Goal: Task Accomplishment & Management: Complete application form

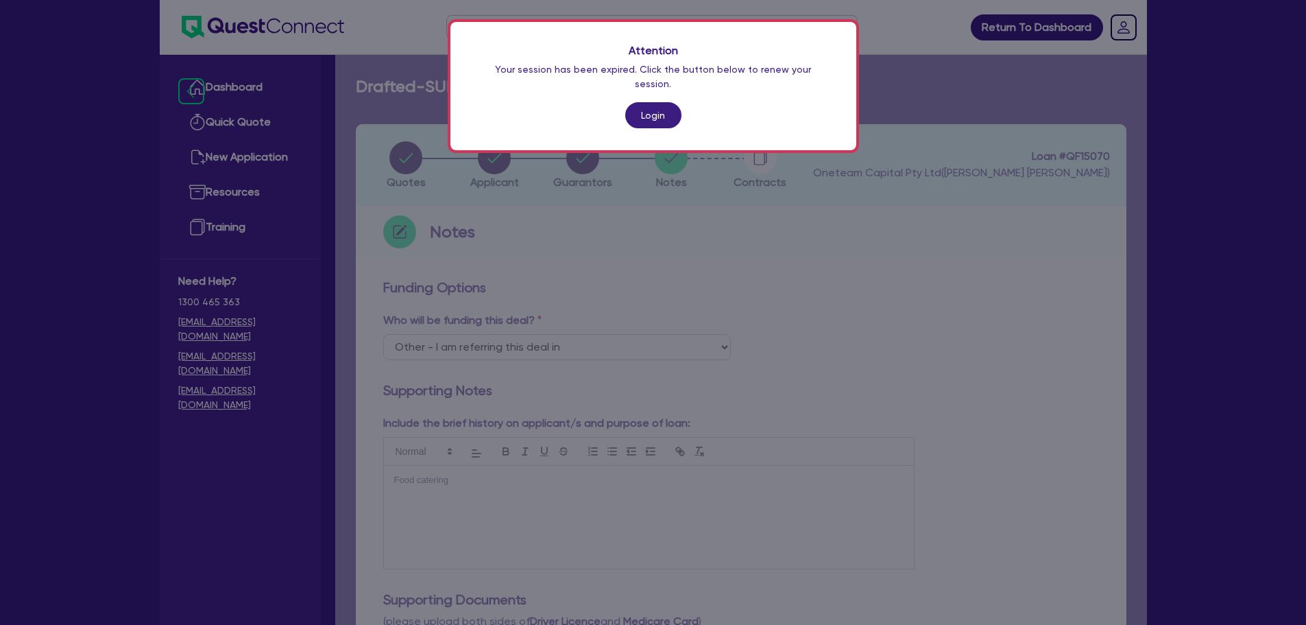
select select "Other"
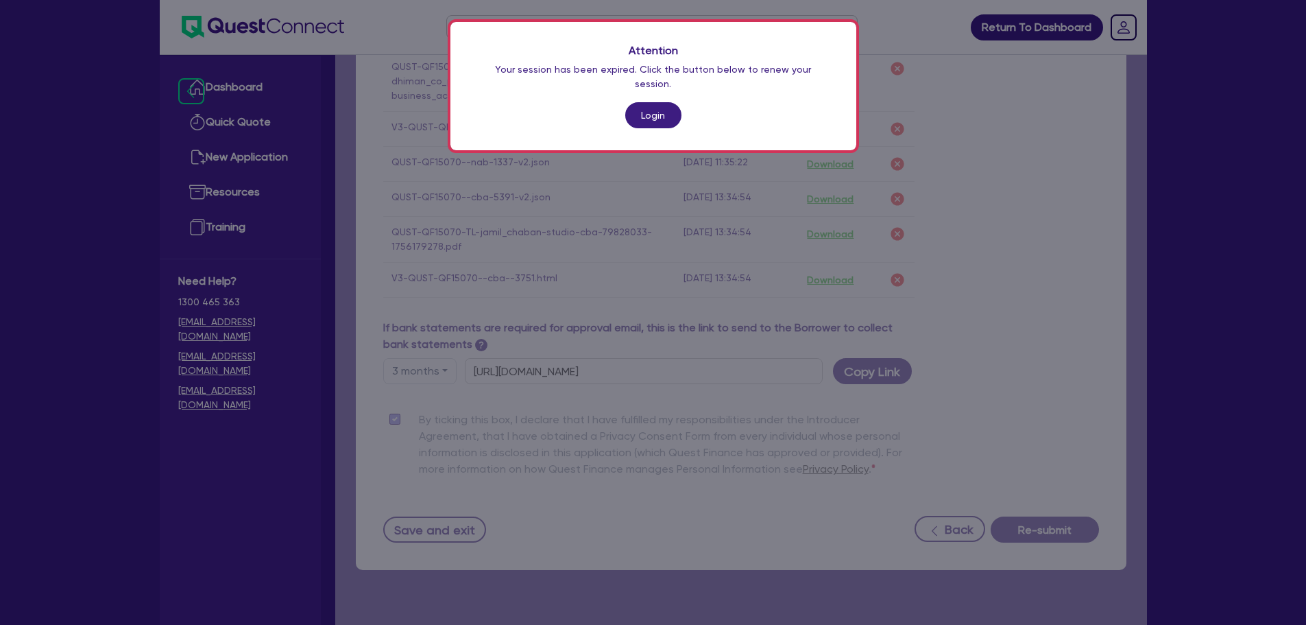
drag, startPoint x: 649, startPoint y: 127, endPoint x: 649, endPoint y: 119, distance: 7.5
click at [649, 127] on div "Attention Your session has been expired. Click the button below to renew your s…" at bounding box center [654, 86] width 406 height 128
click at [650, 112] on link "Login" at bounding box center [653, 115] width 56 height 26
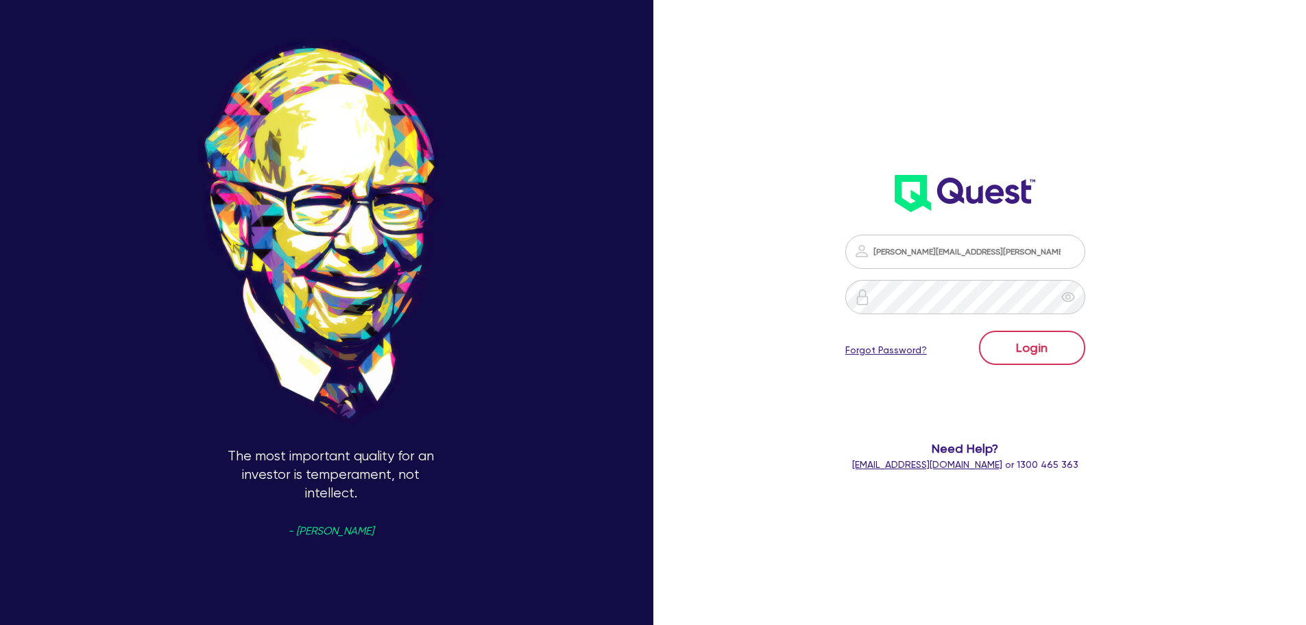
click at [1086, 368] on div "Login Forgot Password?" at bounding box center [966, 351] width 240 height 40
click at [1068, 344] on button "Login" at bounding box center [1032, 348] width 106 height 34
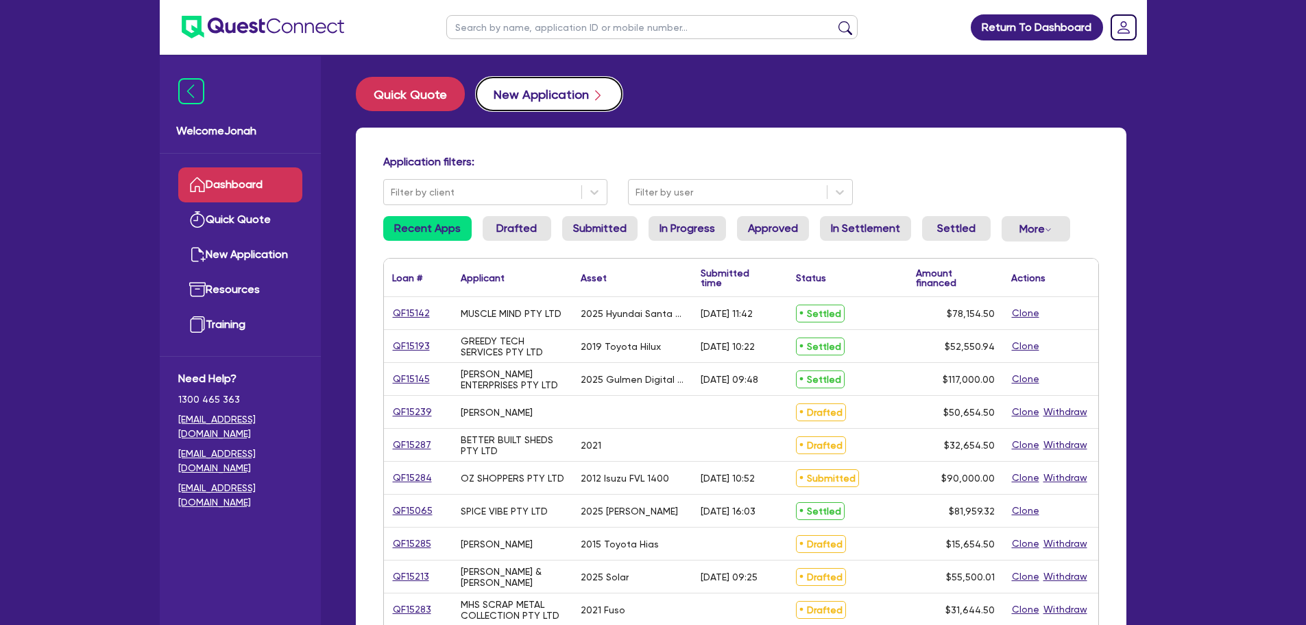
click at [572, 84] on button "New Application" at bounding box center [549, 94] width 147 height 34
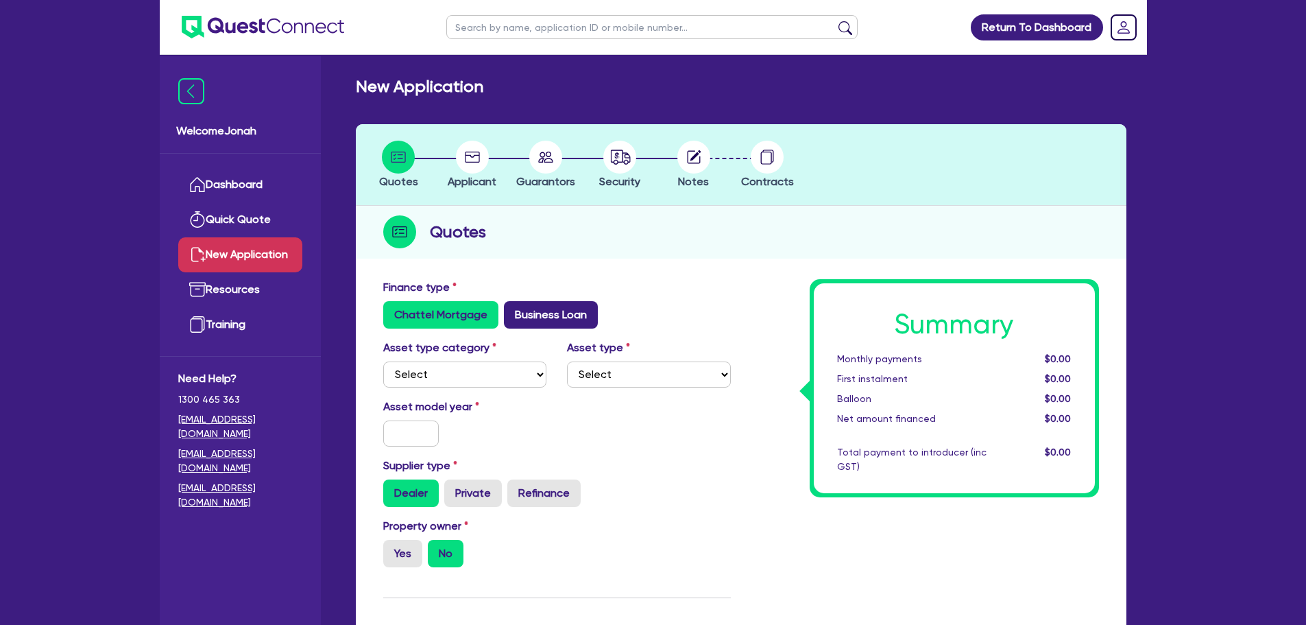
click at [562, 309] on label "Business Loan" at bounding box center [551, 314] width 94 height 27
click at [513, 309] on input "Business Loan" at bounding box center [508, 305] width 9 height 9
radio input "true"
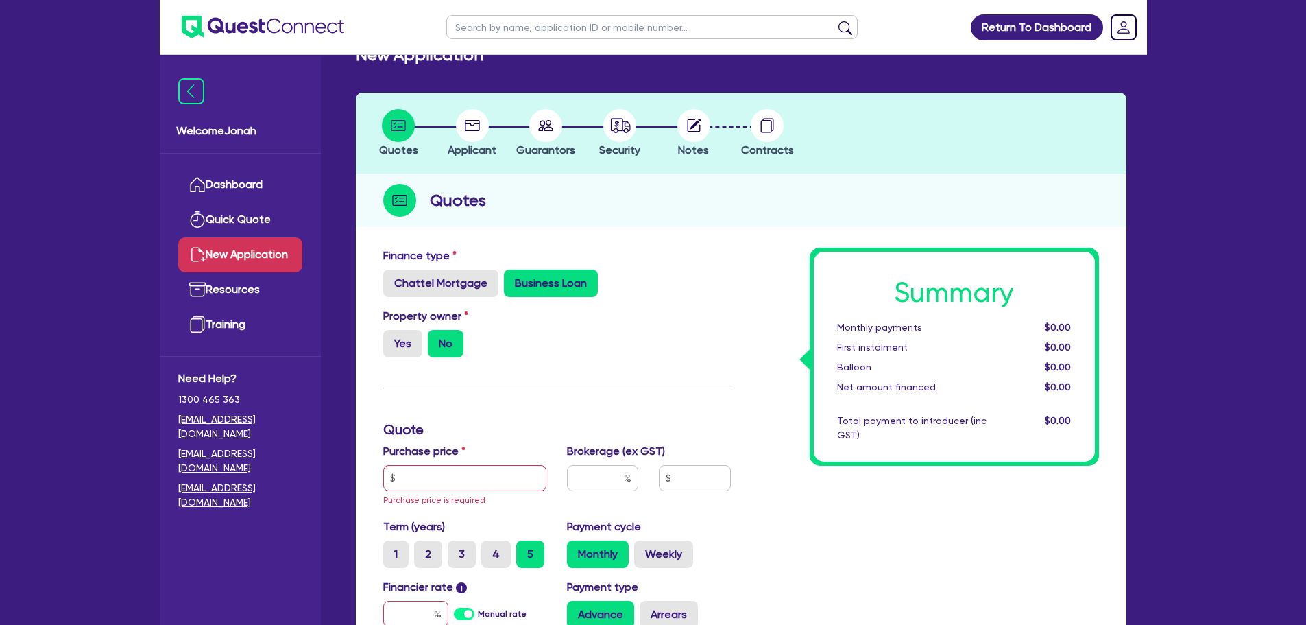
scroll to position [137, 0]
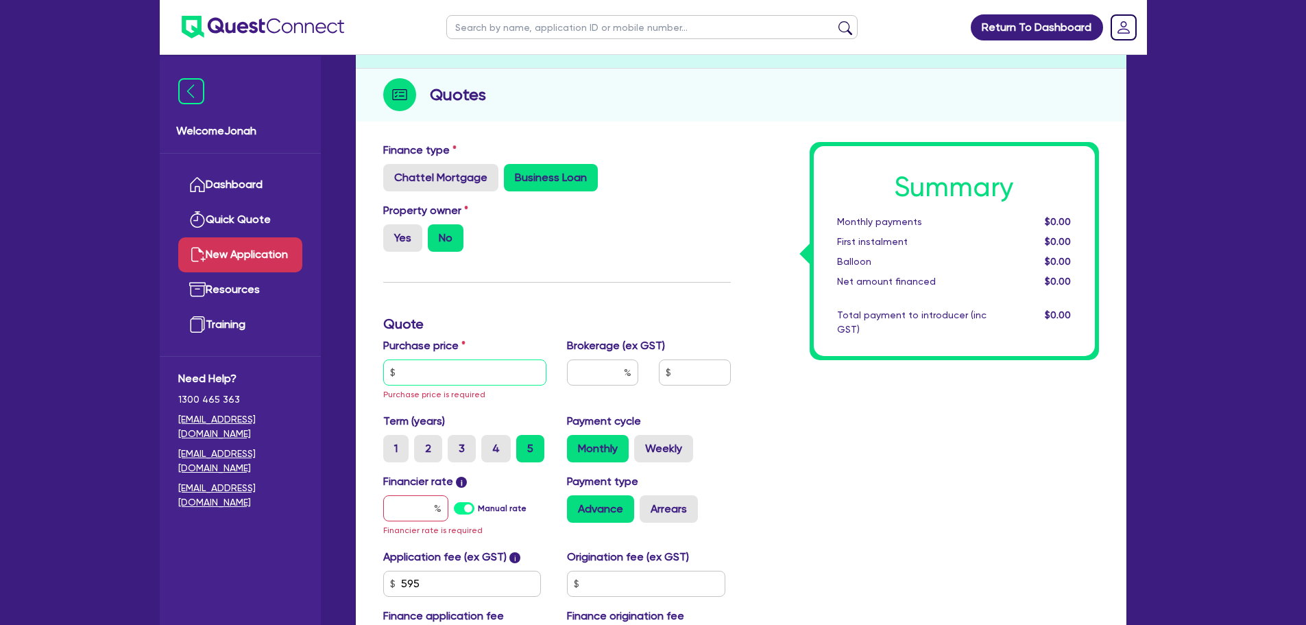
click at [480, 371] on input "text" at bounding box center [465, 372] width 164 height 26
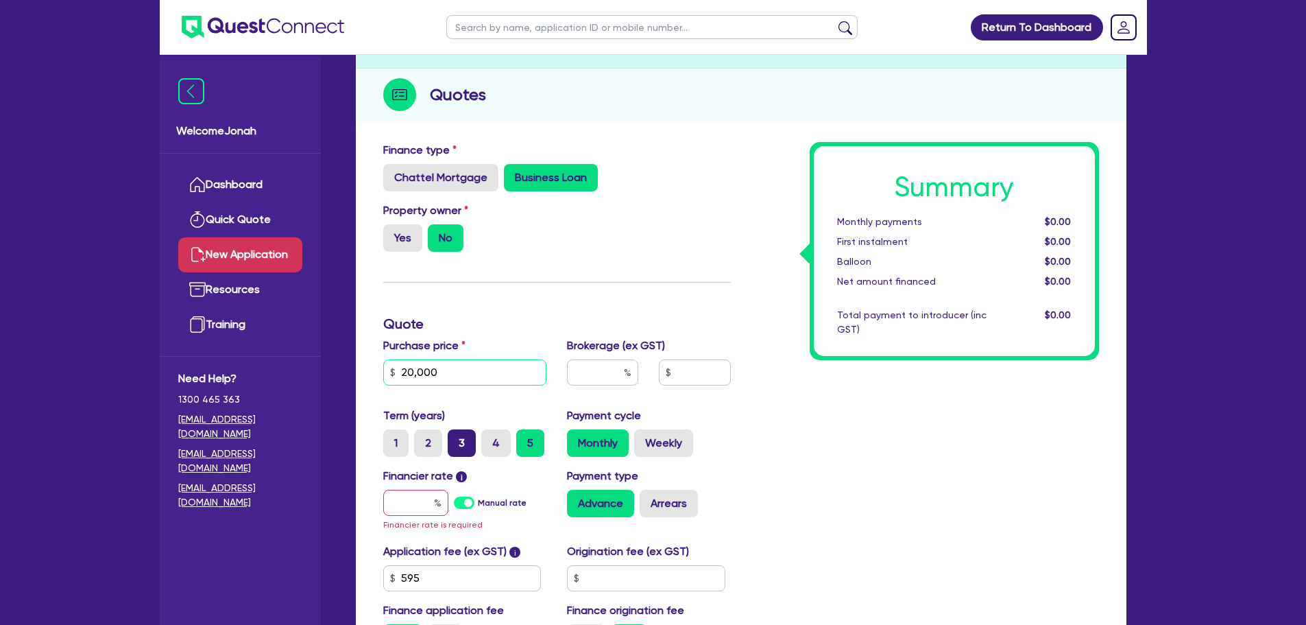
type input "20,000"
click at [463, 451] on label "3" at bounding box center [462, 442] width 28 height 27
click at [457, 438] on input "3" at bounding box center [452, 433] width 9 height 9
radio input "true"
click at [422, 497] on input "text" at bounding box center [415, 503] width 65 height 26
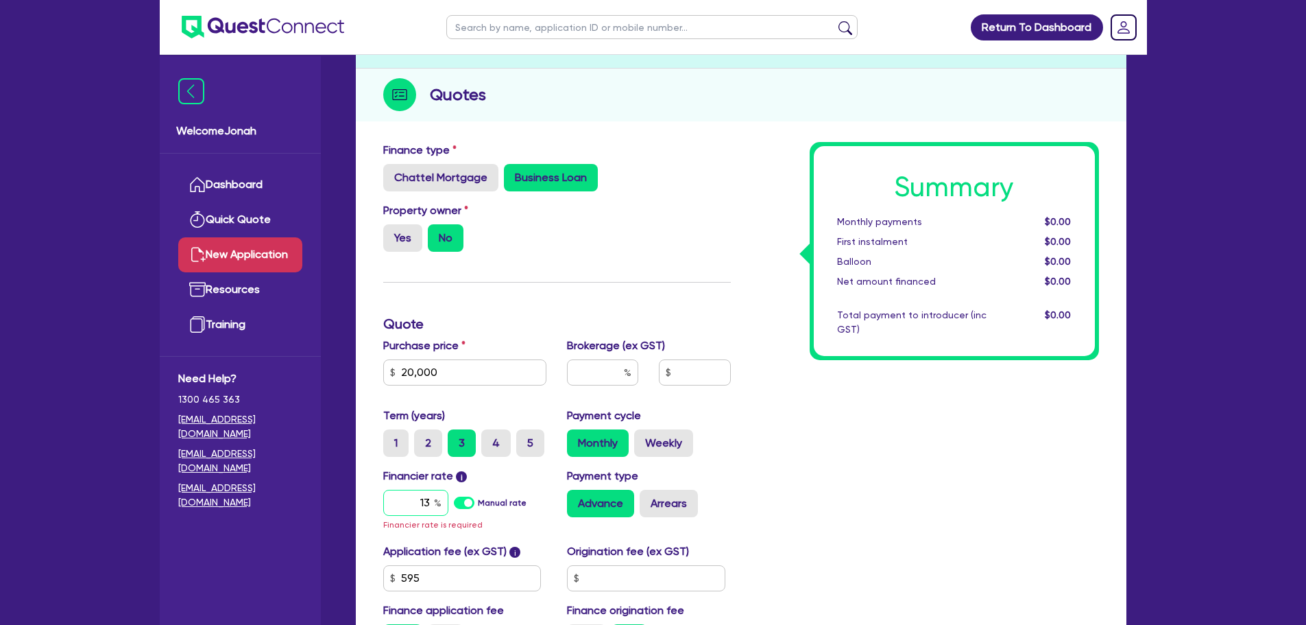
type input "1"
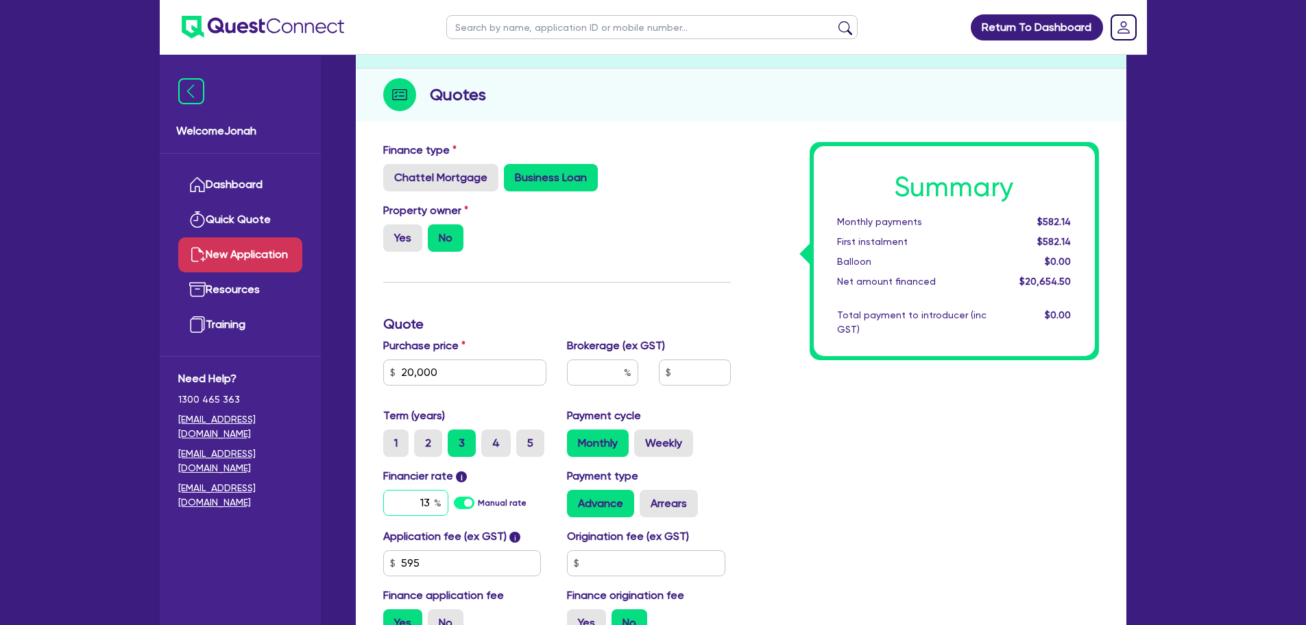
type input "13"
click at [854, 547] on div "Summary Monthly payments $688.48 First instalment $688.48 Balloon $0.00 Net amo…" at bounding box center [925, 394] width 368 height 505
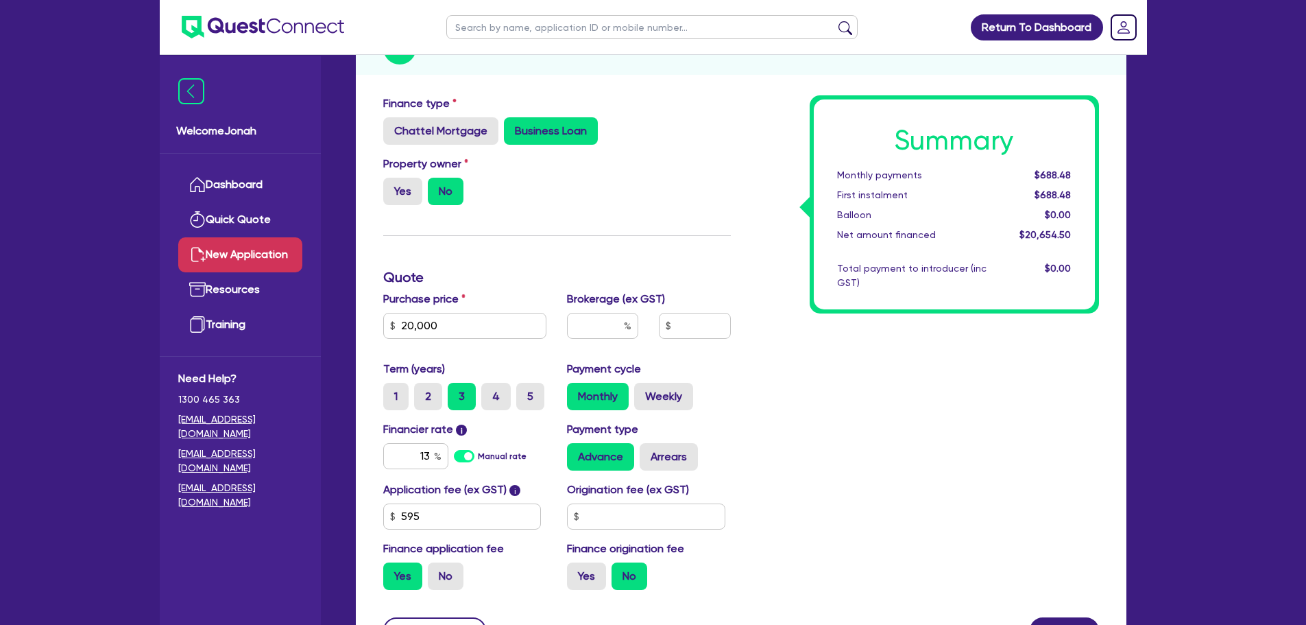
scroll to position [313, 0]
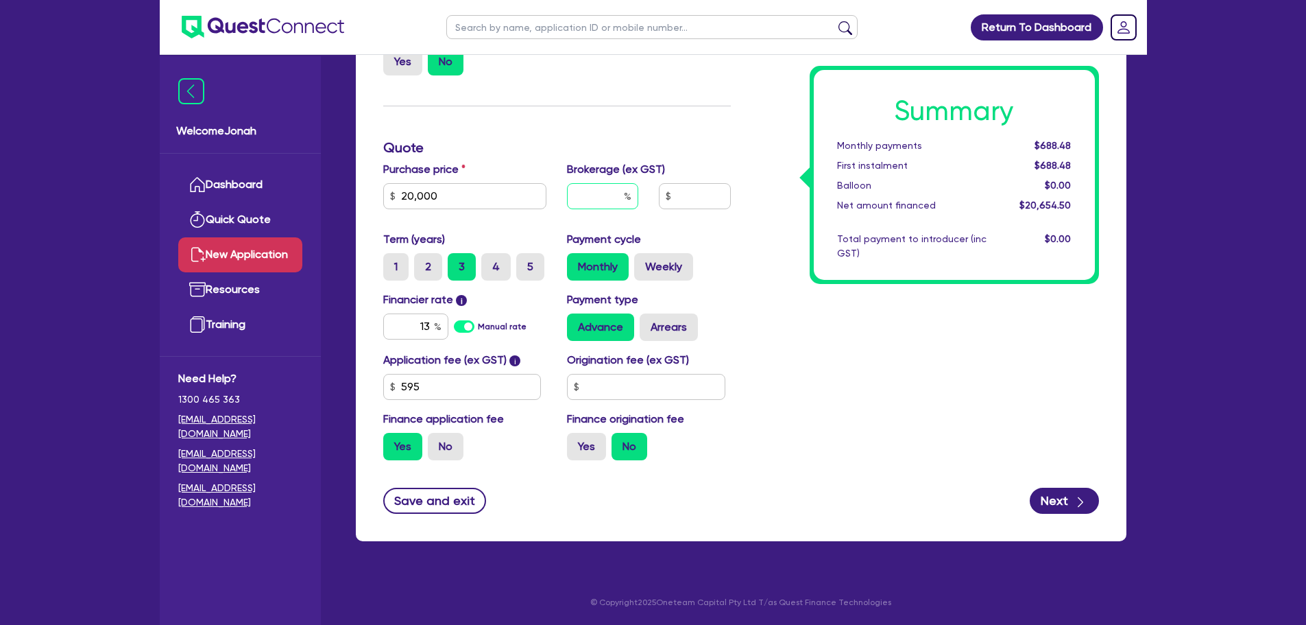
click at [582, 184] on input "text" at bounding box center [602, 196] width 71 height 26
type input "7"
type input "1,445.82"
click at [878, 329] on div "Summary Monthly payments Calculating... First instalment Calculating... Balloon…" at bounding box center [925, 218] width 368 height 505
click at [612, 200] on input "7" at bounding box center [602, 196] width 71 height 26
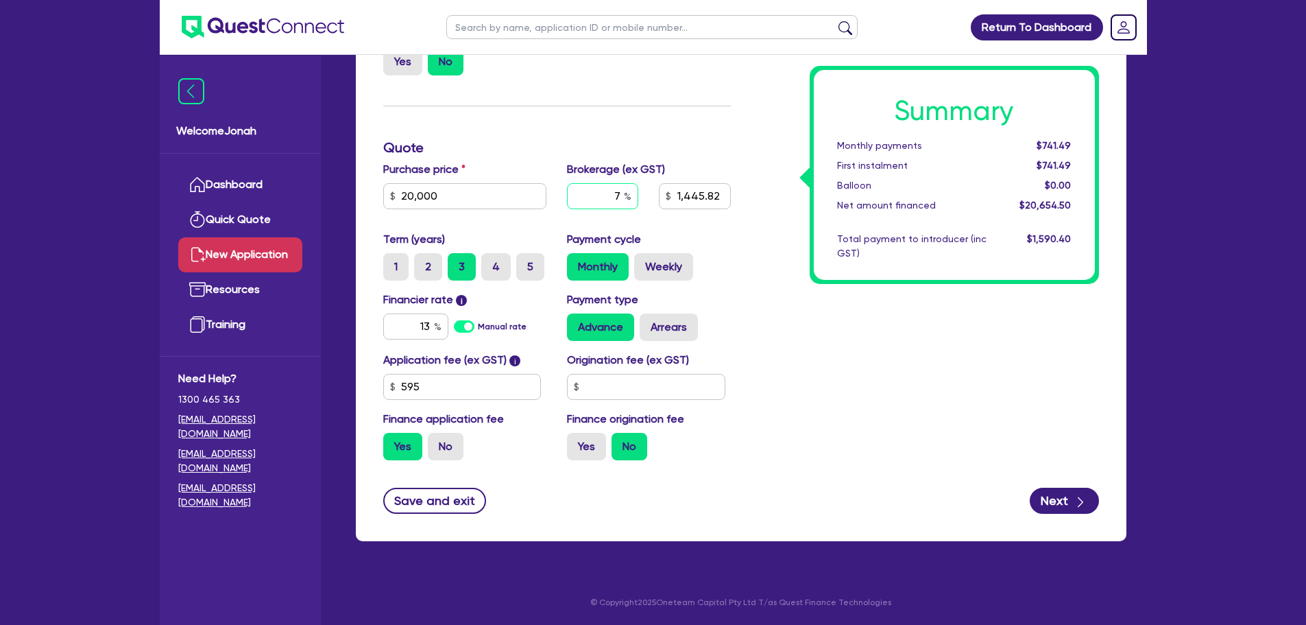
click at [621, 194] on input "7" at bounding box center [602, 196] width 71 height 26
type input "5"
click at [785, 343] on div "Summary Monthly payments $741.49 First instalment $741.49 Balloon $0.00 Net amo…" at bounding box center [925, 218] width 368 height 505
click at [1059, 497] on button "Next" at bounding box center [1064, 501] width 69 height 26
type input "1,032.72"
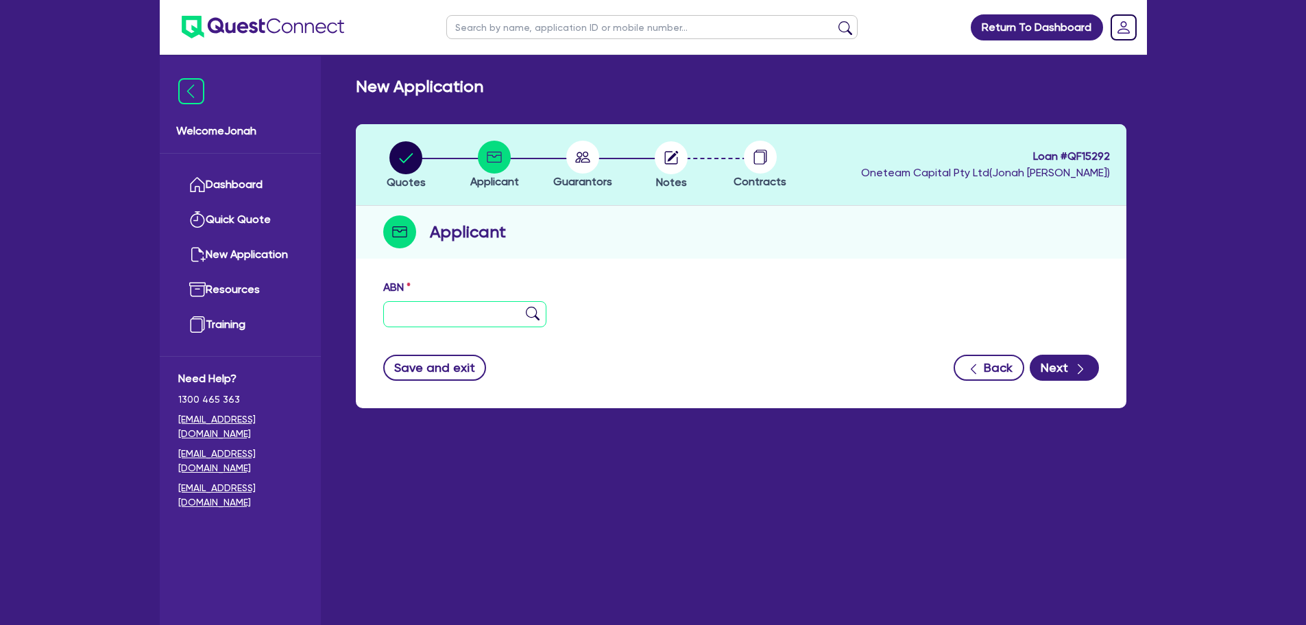
click at [514, 318] on input "text" at bounding box center [465, 314] width 164 height 26
paste input "29 175 843 859"
type input "29 175 843 859"
click at [532, 310] on img at bounding box center [533, 314] width 14 height 14
type input "MUONGSENE, [GEOGRAPHIC_DATA]"
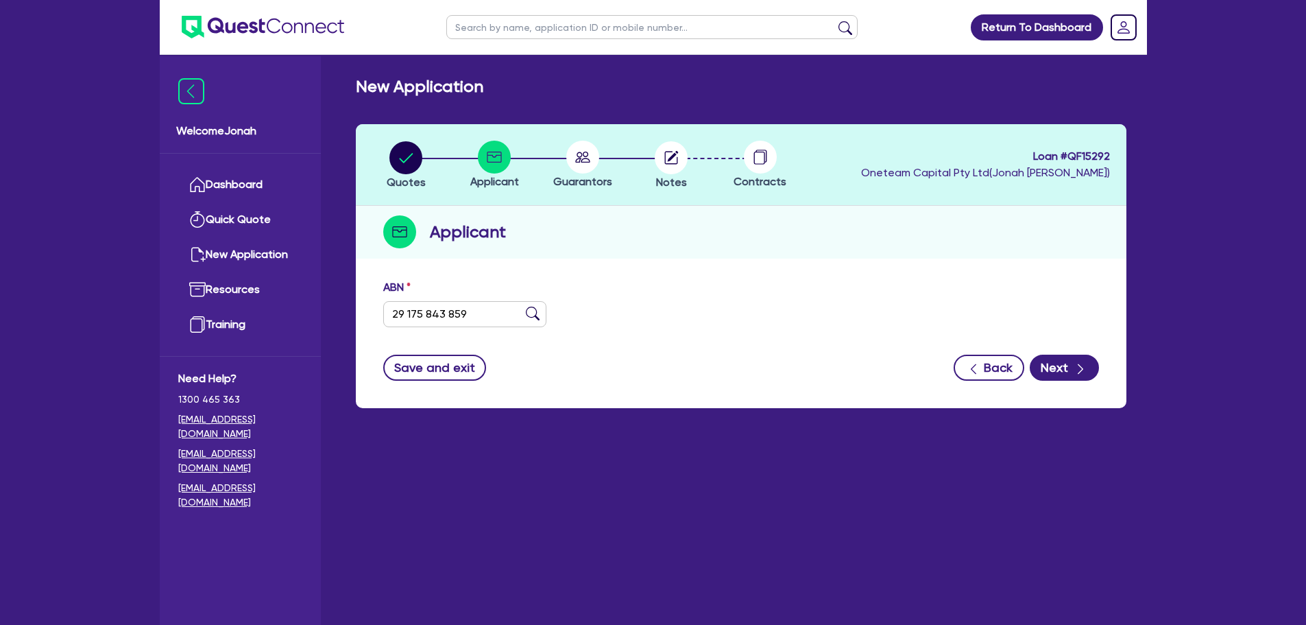
type input "Motivate Football Academy [GEOGRAPHIC_DATA]"
select select "SOLE_TRADER"
type input "[DATE]"
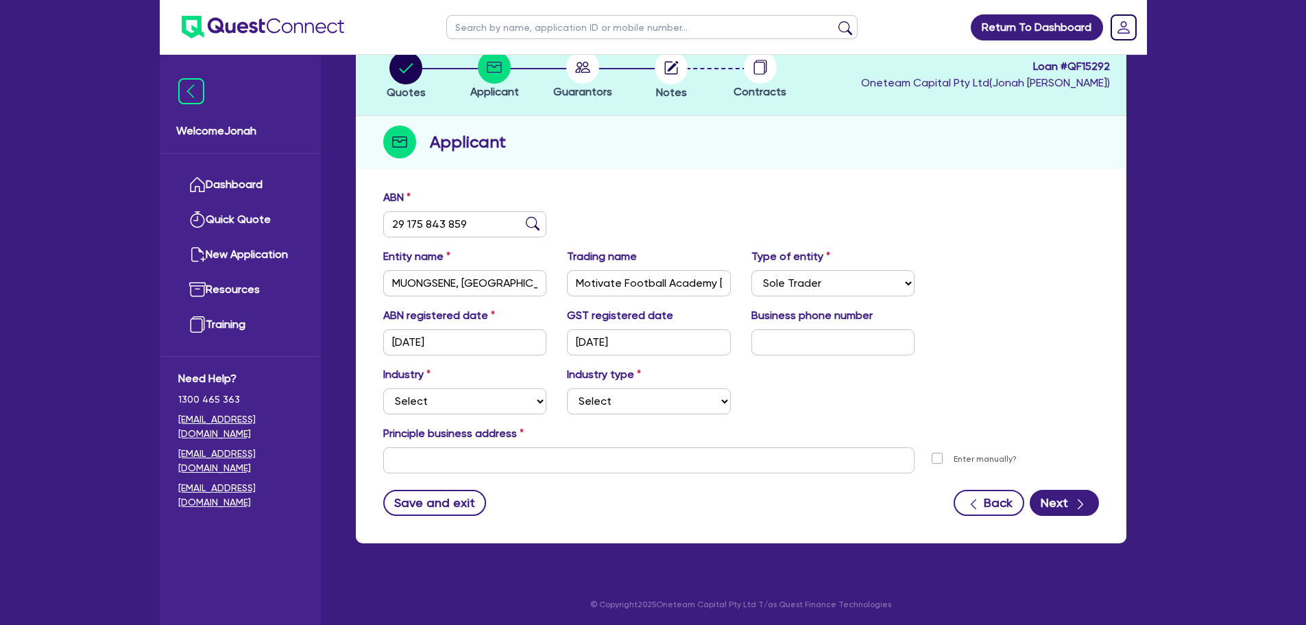
scroll to position [92, 0]
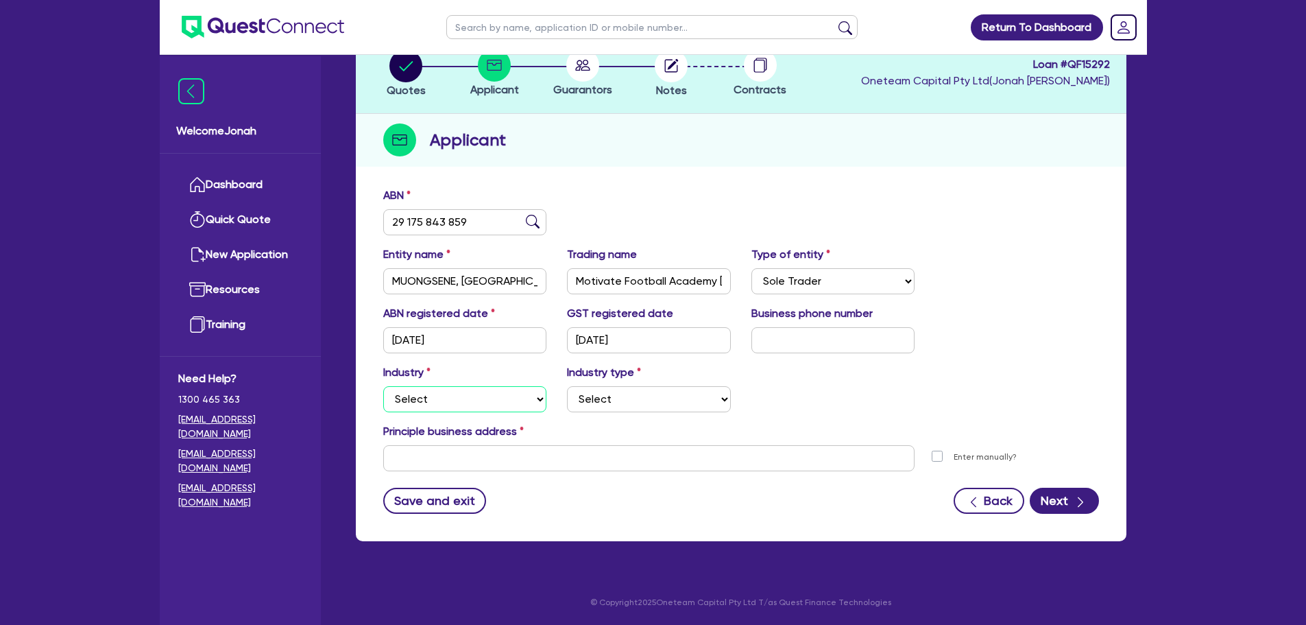
click at [466, 398] on select "Select Accomodation & Food Services Administrative & Support Services Agricultu…" at bounding box center [465, 399] width 164 height 26
select select "ARTS_RECREATION"
click at [383, 386] on select "Select Accomodation & Food Services Administrative & Support Services Agricultu…" at bounding box center [465, 399] width 164 height 26
click at [601, 398] on select "Select Artists Musicians Writers Performers Venue Operators Sports Venue Gyms S…" at bounding box center [649, 399] width 164 height 26
select select "SPORTS_CLUB"
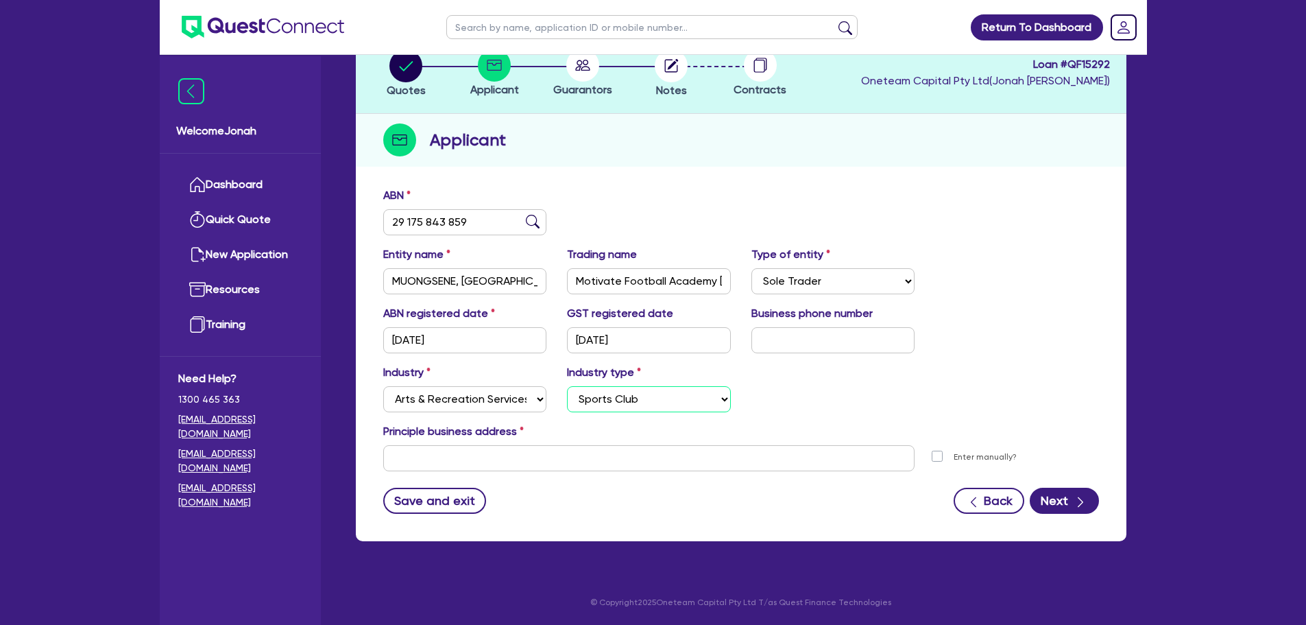
click at [567, 386] on select "Select Artists Musicians Writers Performers Venue Operators Sports Venue Gyms S…" at bounding box center [649, 399] width 164 height 26
click at [778, 446] on input "text" at bounding box center [649, 458] width 532 height 26
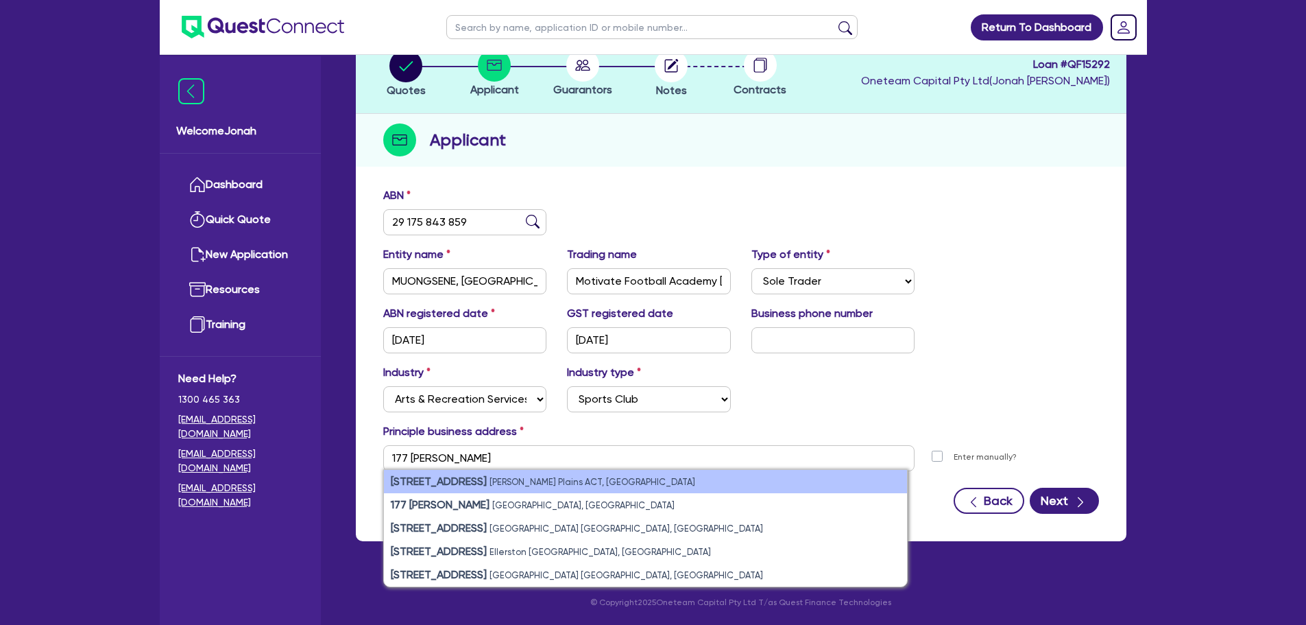
click at [614, 481] on li "[STREET_ADDRESS][PERSON_NAME]" at bounding box center [645, 481] width 523 height 23
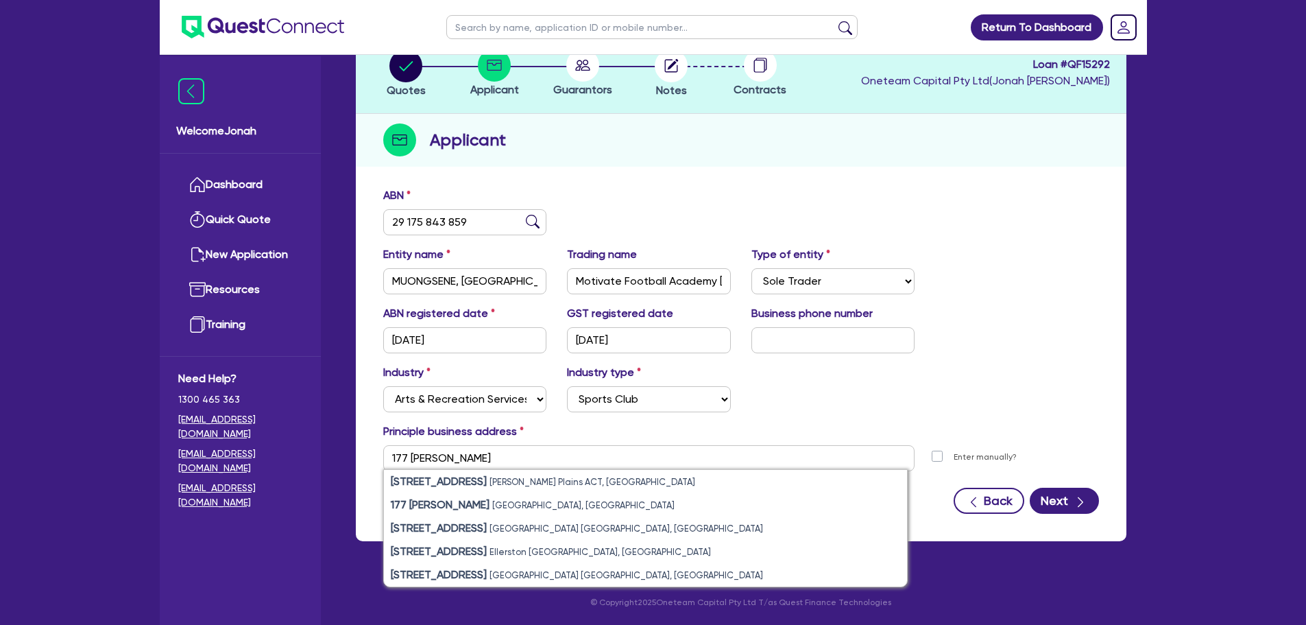
type input "[STREET_ADDRESS][PERSON_NAME]"
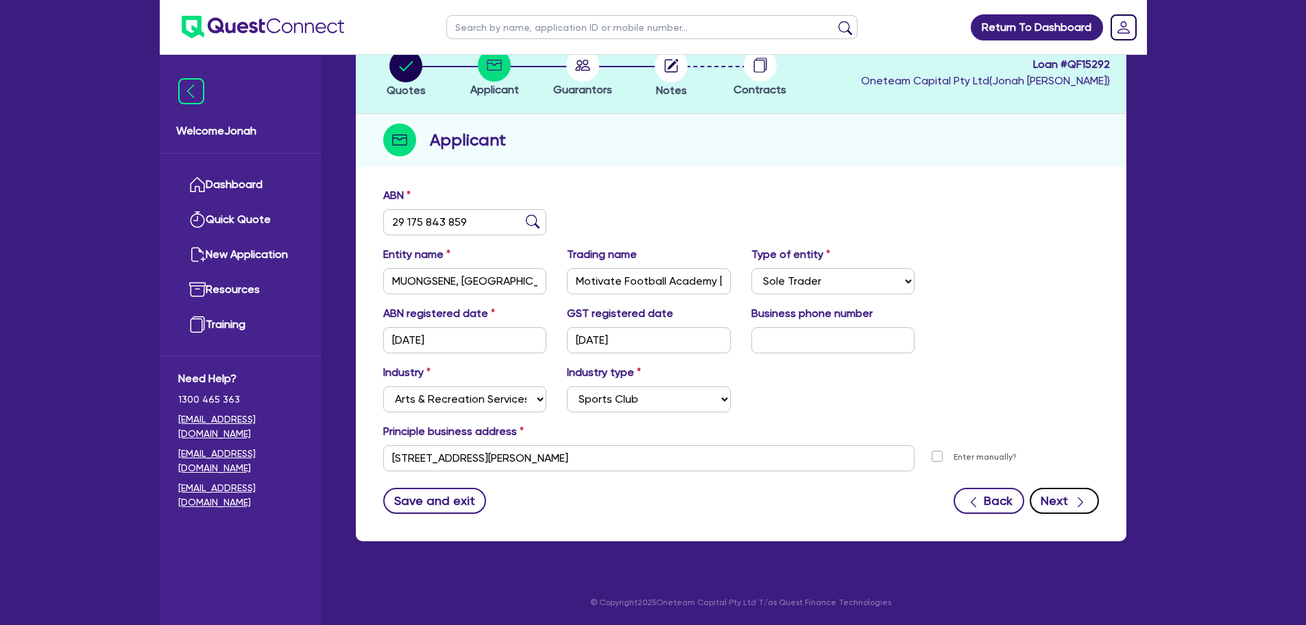
click at [1050, 496] on button "Next" at bounding box center [1064, 501] width 69 height 26
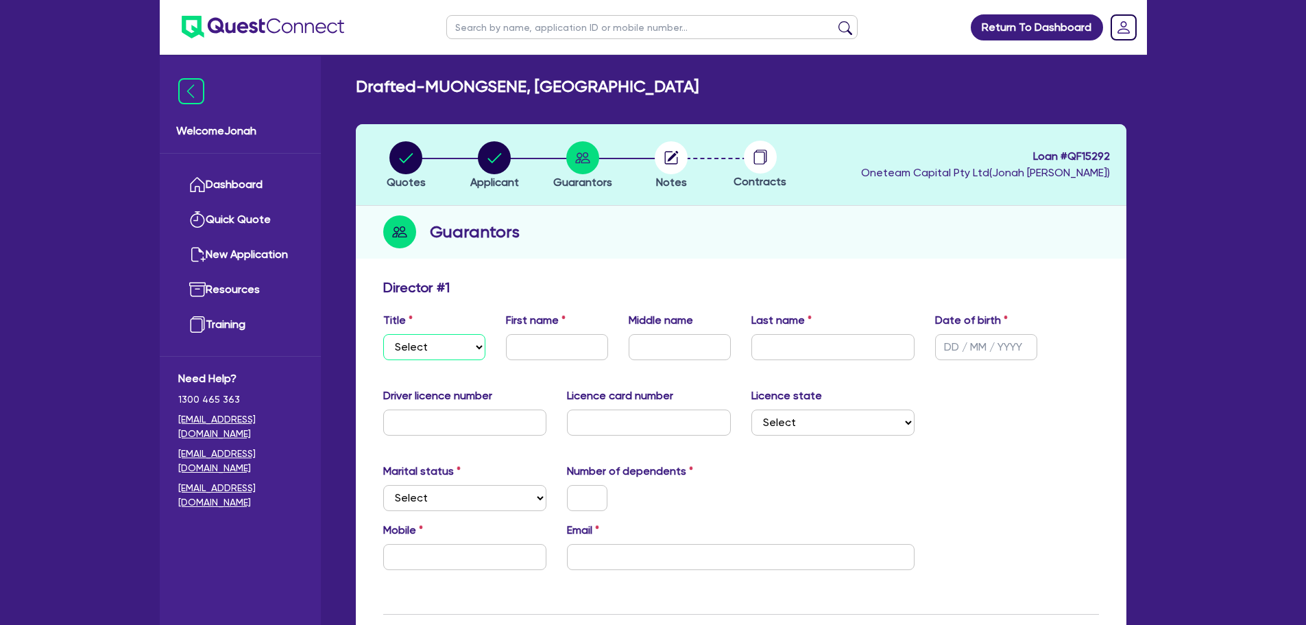
click at [449, 359] on select "Select Mr Mrs Ms Miss Dr" at bounding box center [434, 347] width 102 height 26
select select "MR"
click at [383, 334] on select "Select Mr Mrs Ms Miss Dr" at bounding box center [434, 347] width 102 height 26
click at [544, 352] on input "text" at bounding box center [557, 347] width 102 height 26
type input "Kitsana"
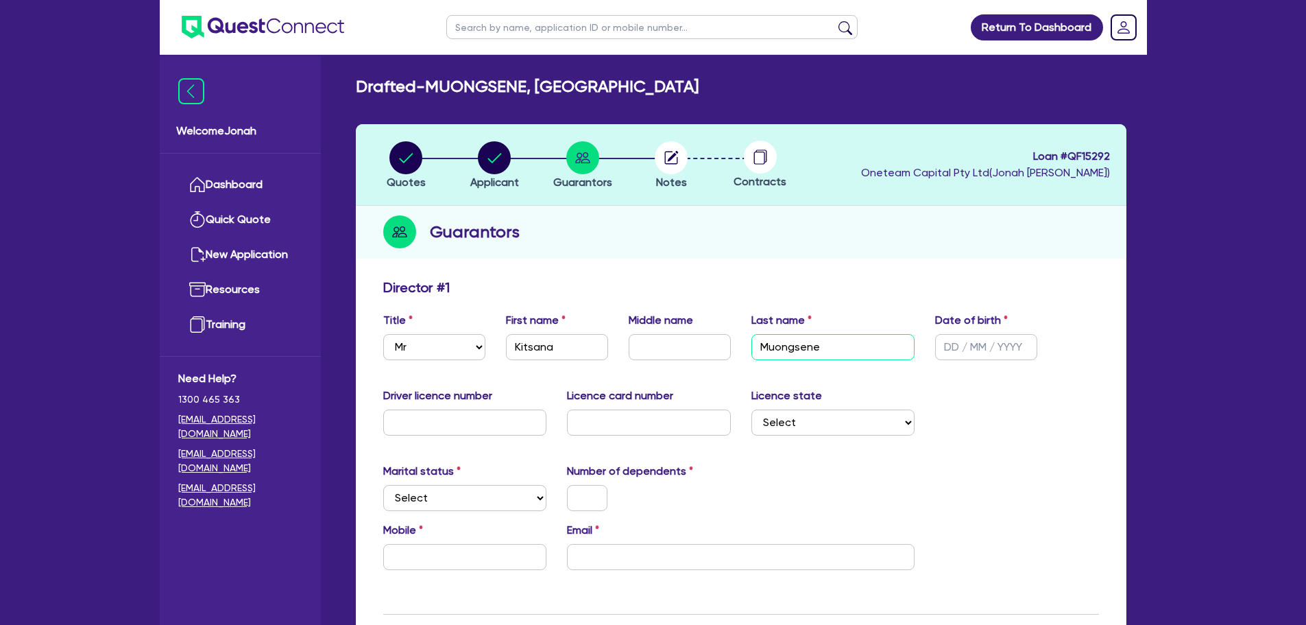
type input "Muongsene"
type input "[DATE]"
type input "2031098"
click at [593, 425] on input "text" at bounding box center [649, 422] width 164 height 26
type input "A003087669"
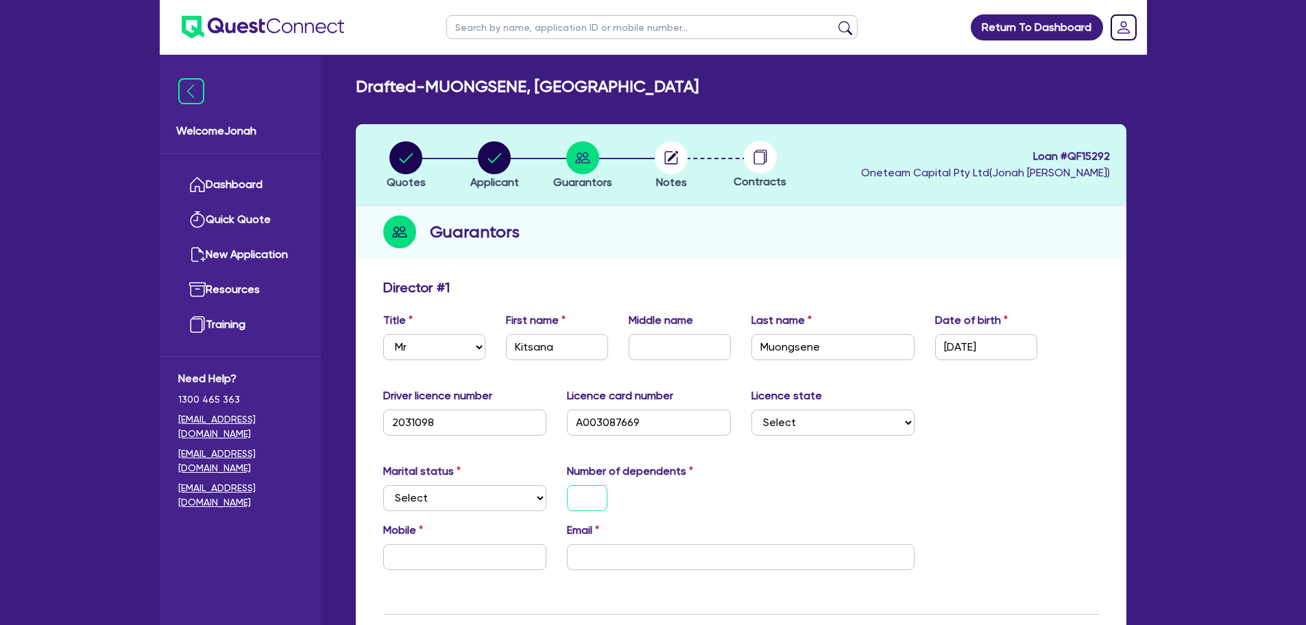
click at [588, 497] on input "text" at bounding box center [587, 498] width 40 height 26
click at [785, 424] on select "Select [GEOGRAPHIC_DATA] [GEOGRAPHIC_DATA] [GEOGRAPHIC_DATA] [GEOGRAPHIC_DATA] …" at bounding box center [834, 422] width 164 height 26
select select "ACT"
click at [752, 409] on select "Select [GEOGRAPHIC_DATA] [GEOGRAPHIC_DATA] [GEOGRAPHIC_DATA] [GEOGRAPHIC_DATA] …" at bounding box center [834, 422] width 164 height 26
click at [601, 503] on input "text" at bounding box center [587, 498] width 40 height 26
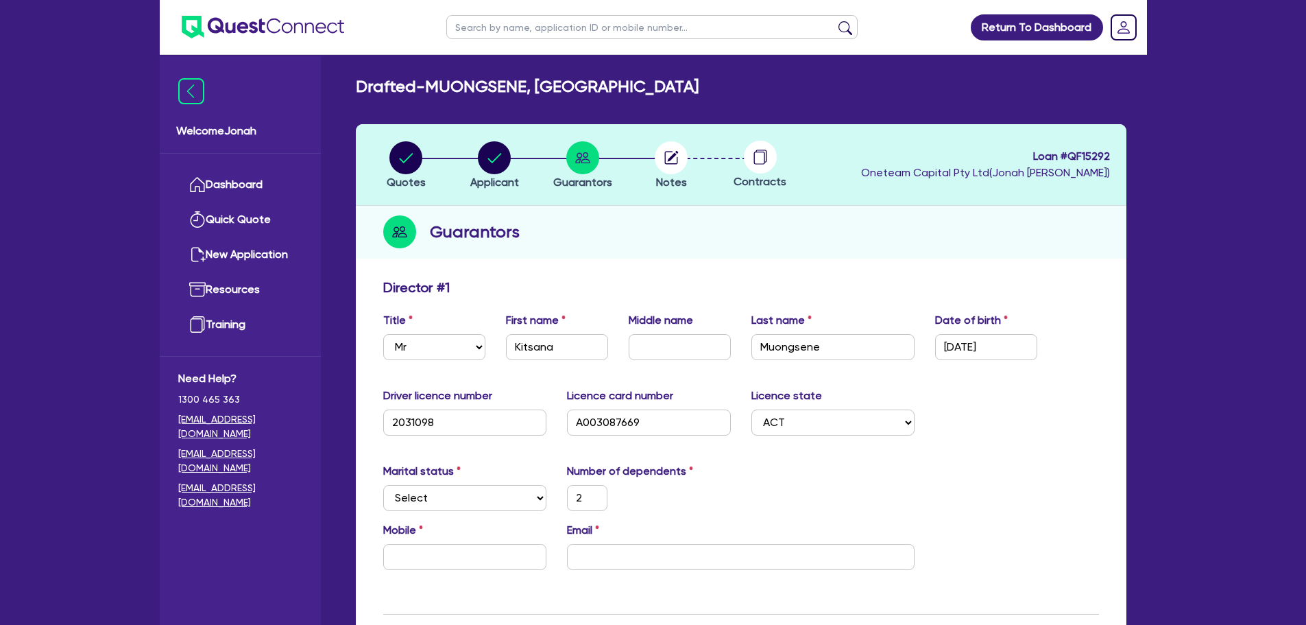
click at [493, 525] on div "Mobile" at bounding box center [465, 546] width 184 height 48
click at [502, 549] on input "text" at bounding box center [465, 557] width 164 height 26
paste input "0403 042 014"
type input "2"
type input "0403 042 014"
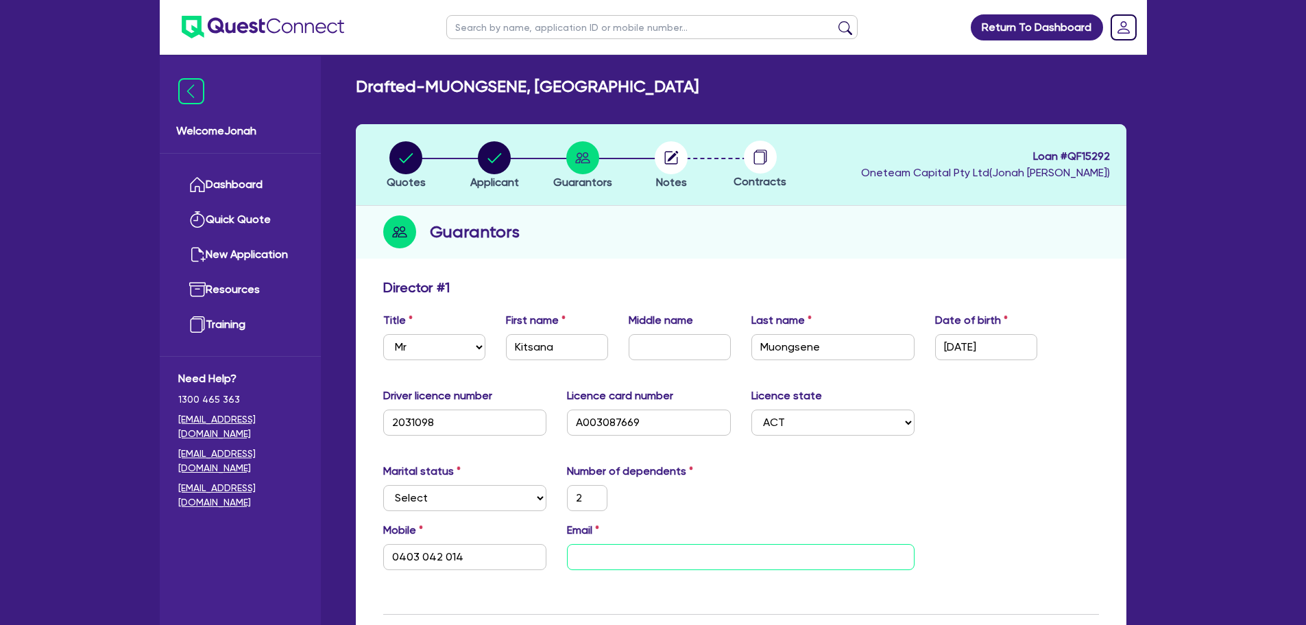
click at [704, 566] on input "email" at bounding box center [741, 557] width 348 height 26
paste input "[EMAIL_ADDRESS][DOMAIN_NAME]"
type input "2"
type input "0403 042 014"
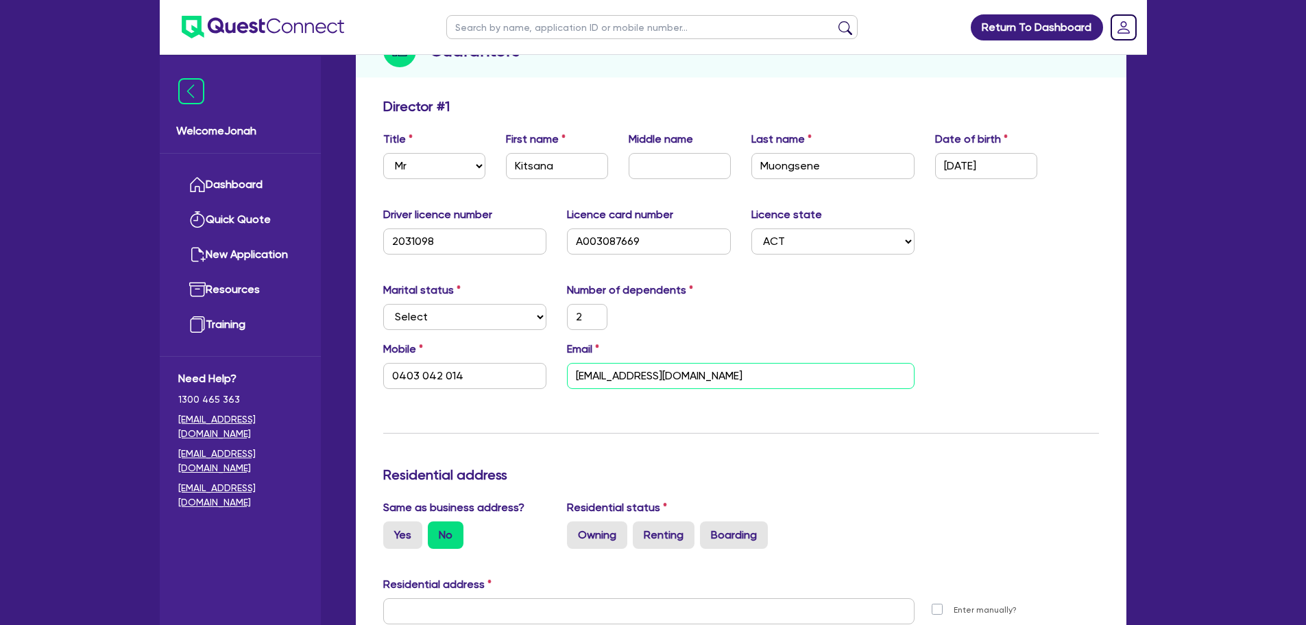
scroll to position [274, 0]
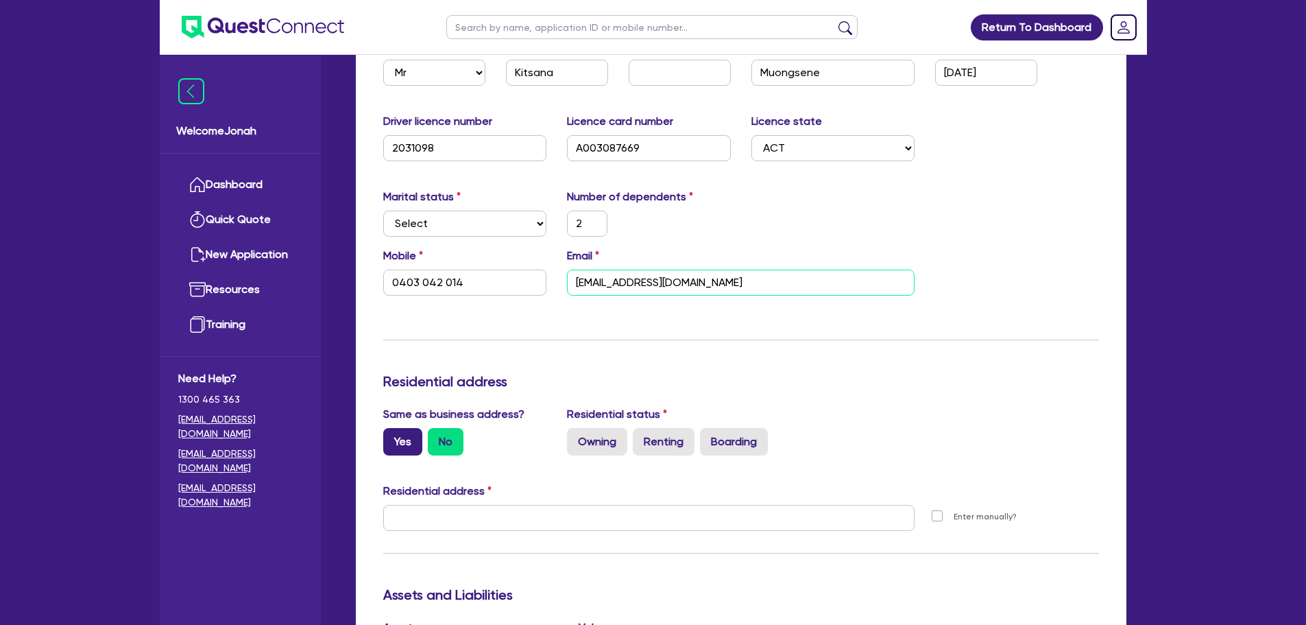
type input "[EMAIL_ADDRESS][DOMAIN_NAME]"
click at [408, 438] on label "Yes" at bounding box center [402, 441] width 39 height 27
click at [392, 437] on input "Yes" at bounding box center [387, 432] width 9 height 9
radio input "true"
type input "2"
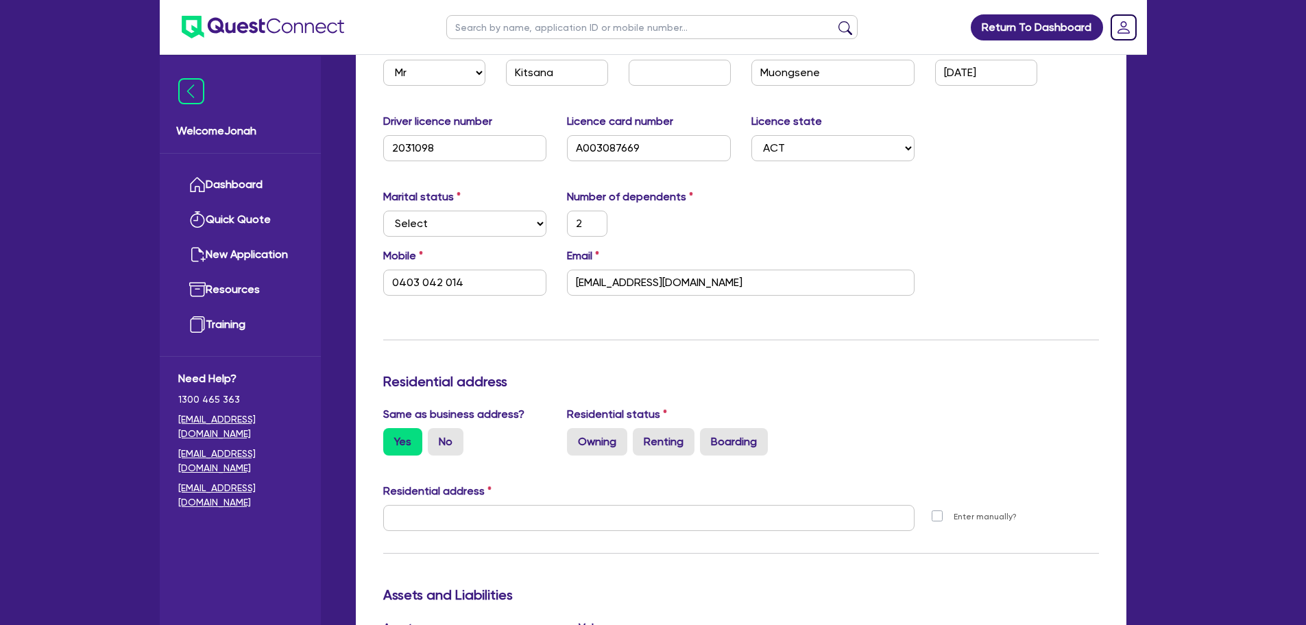
type input "0403 042 014"
type input "[STREET_ADDRESS][PERSON_NAME]"
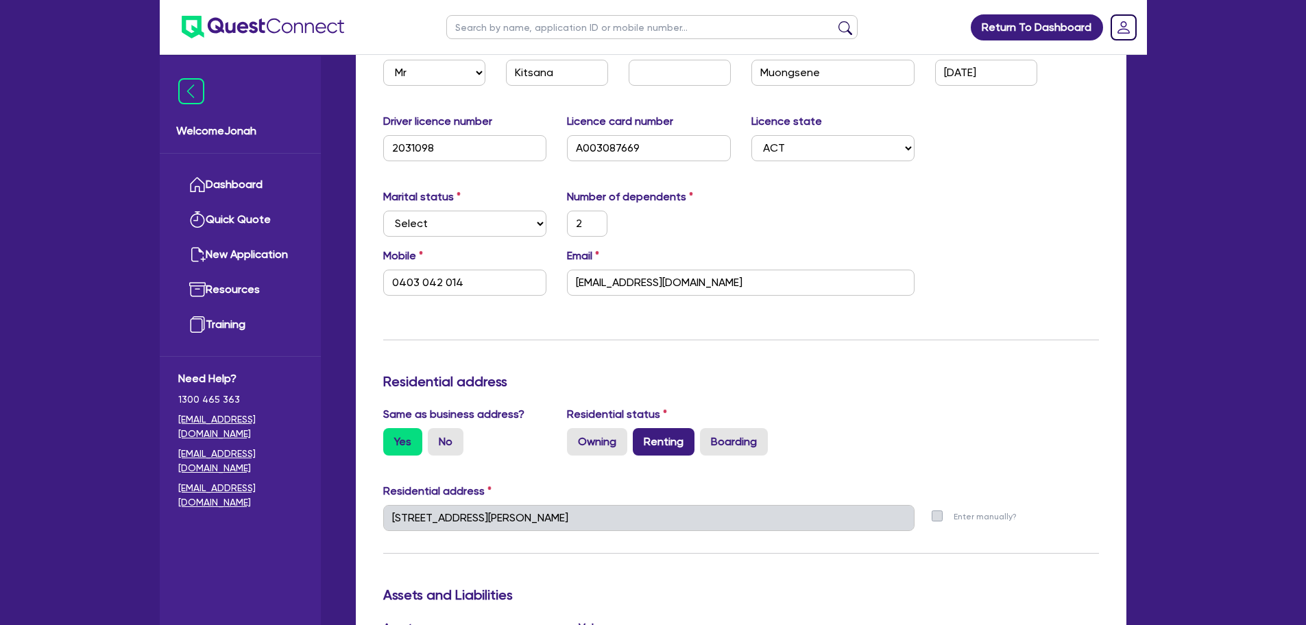
click at [662, 437] on label "Renting" at bounding box center [664, 441] width 62 height 27
click at [642, 437] on input "Renting" at bounding box center [637, 432] width 9 height 9
radio input "true"
type input "2"
type input "0403 042 014"
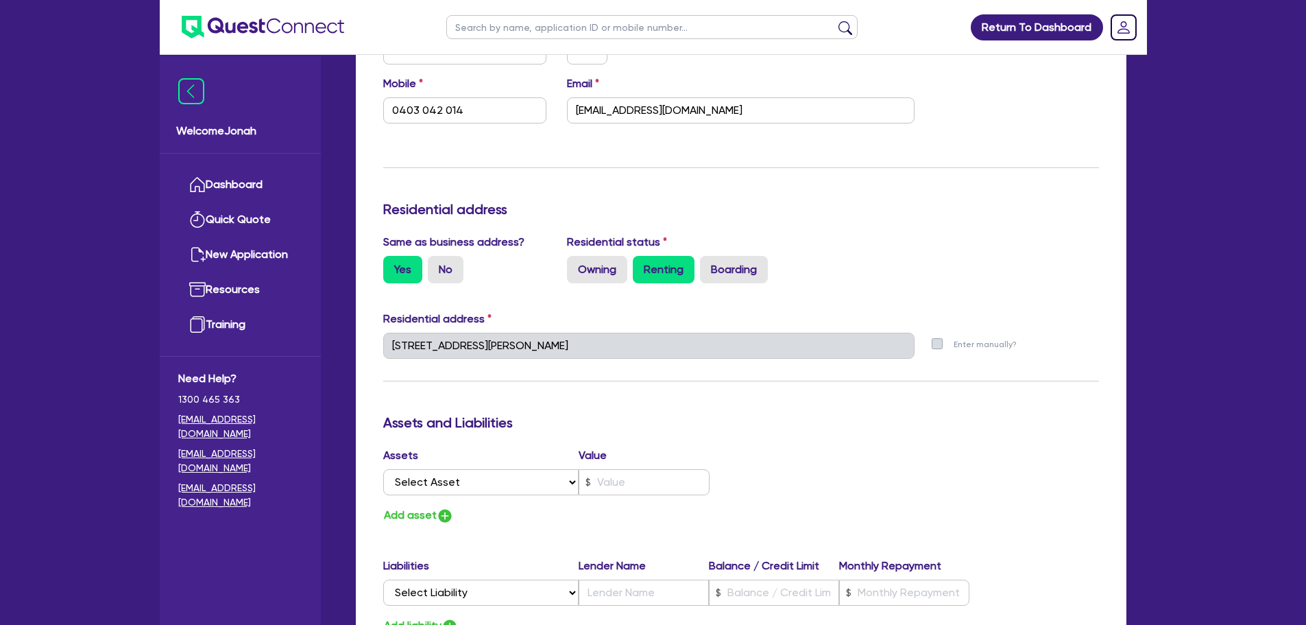
scroll to position [549, 0]
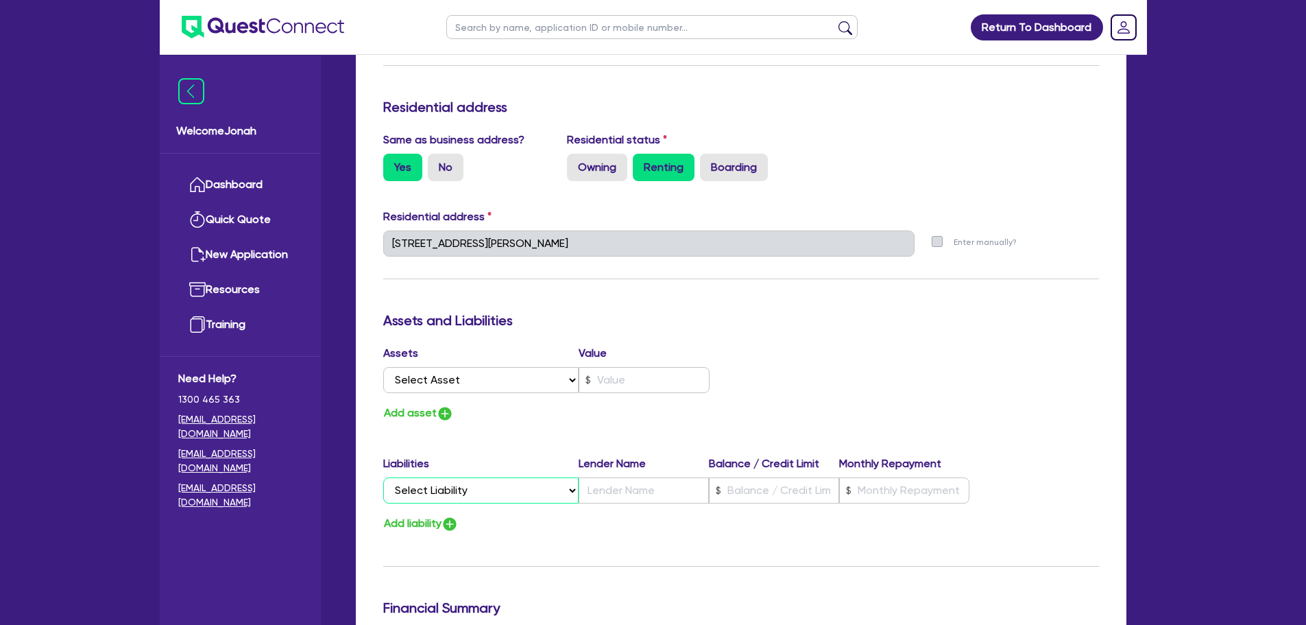
click at [543, 488] on select "Select Liability Credit card Mortgage Investment property loan Vehicle loan Tru…" at bounding box center [480, 490] width 195 height 26
select select "PERSONAL_LOAN"
click at [383, 477] on select "Select Liability Credit card Mortgage Investment property loan Vehicle loan Tru…" at bounding box center [480, 490] width 195 height 26
type input "2"
type input "0403 042 014"
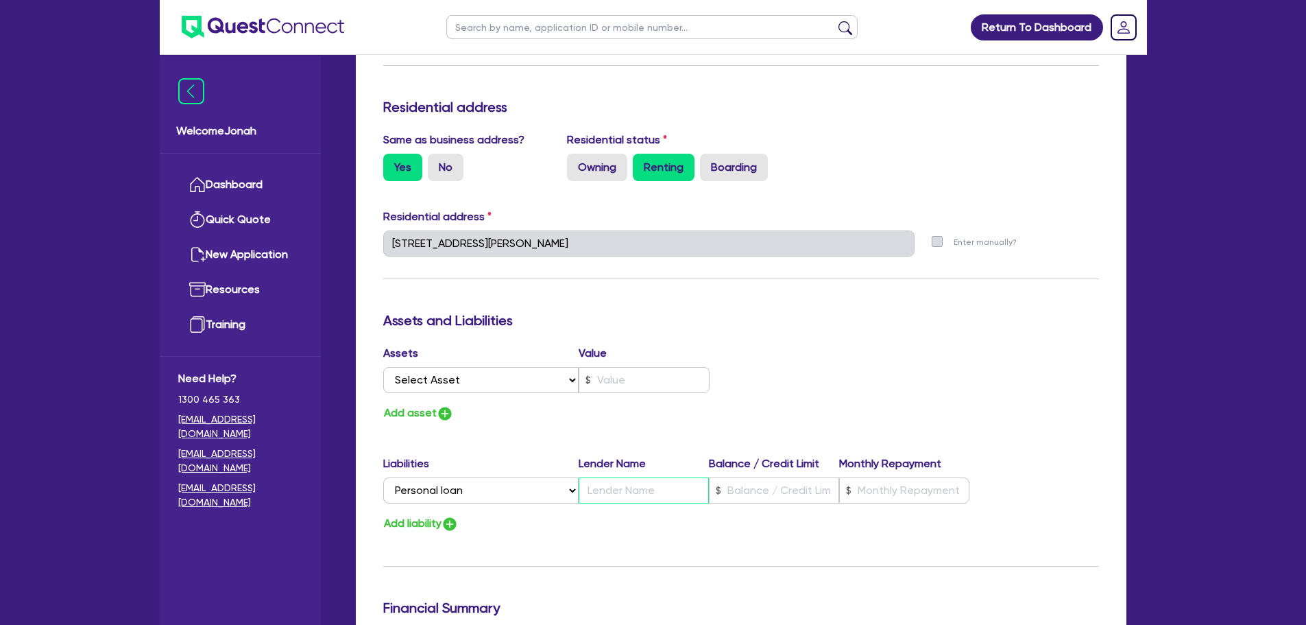
click at [622, 487] on input "text" at bounding box center [644, 490] width 130 height 26
type input "2"
type input "0403 042 014"
type input "B"
type input "2"
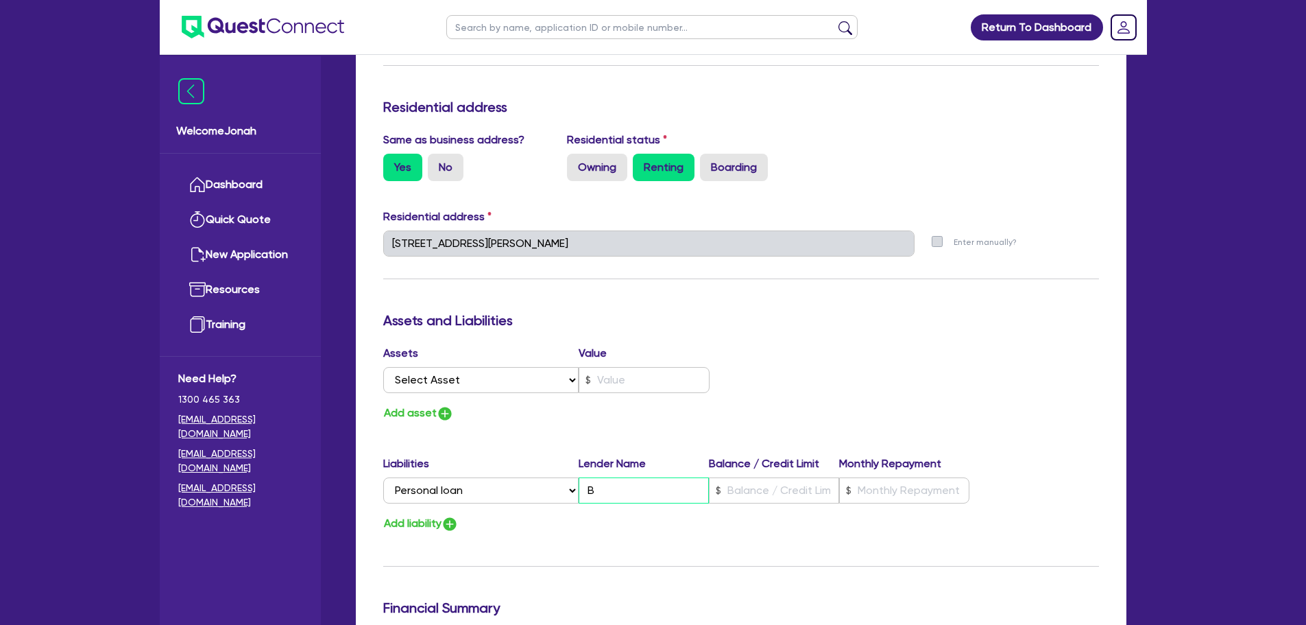
type input "0403 042 014"
type input "Bi"
type input "2"
type input "0403 042 014"
type input "Biz"
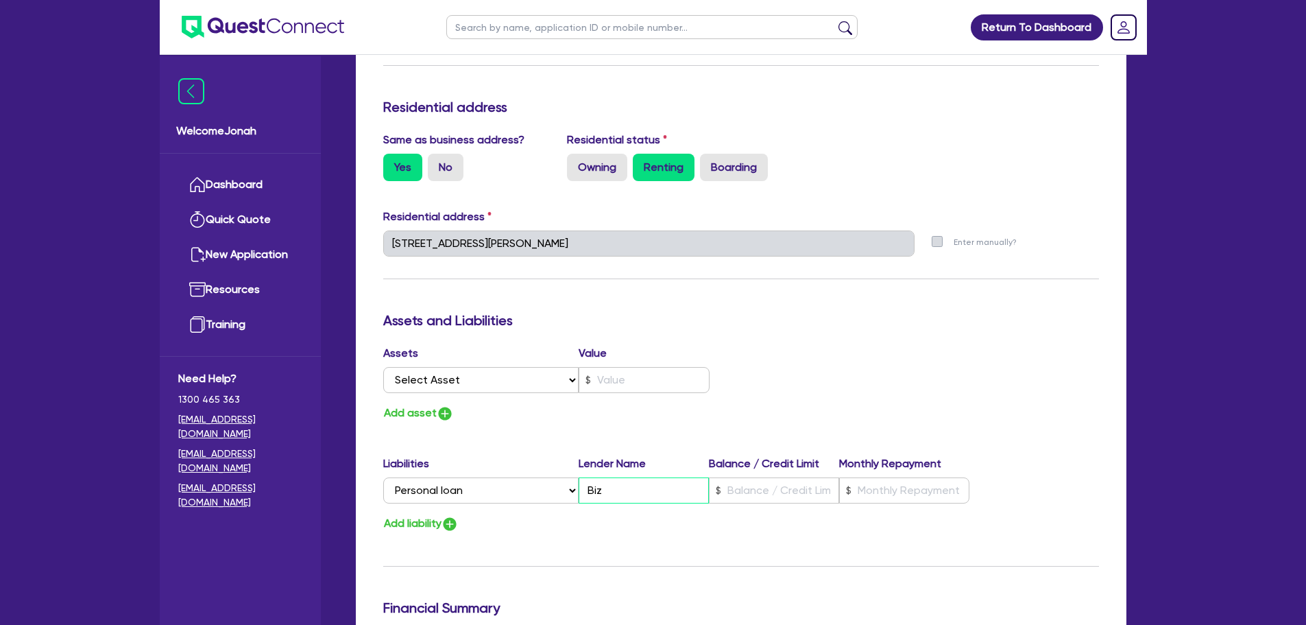
type input "2"
type input "0403 042 014"
type input "Bizc"
type input "2"
type input "0403 042 014"
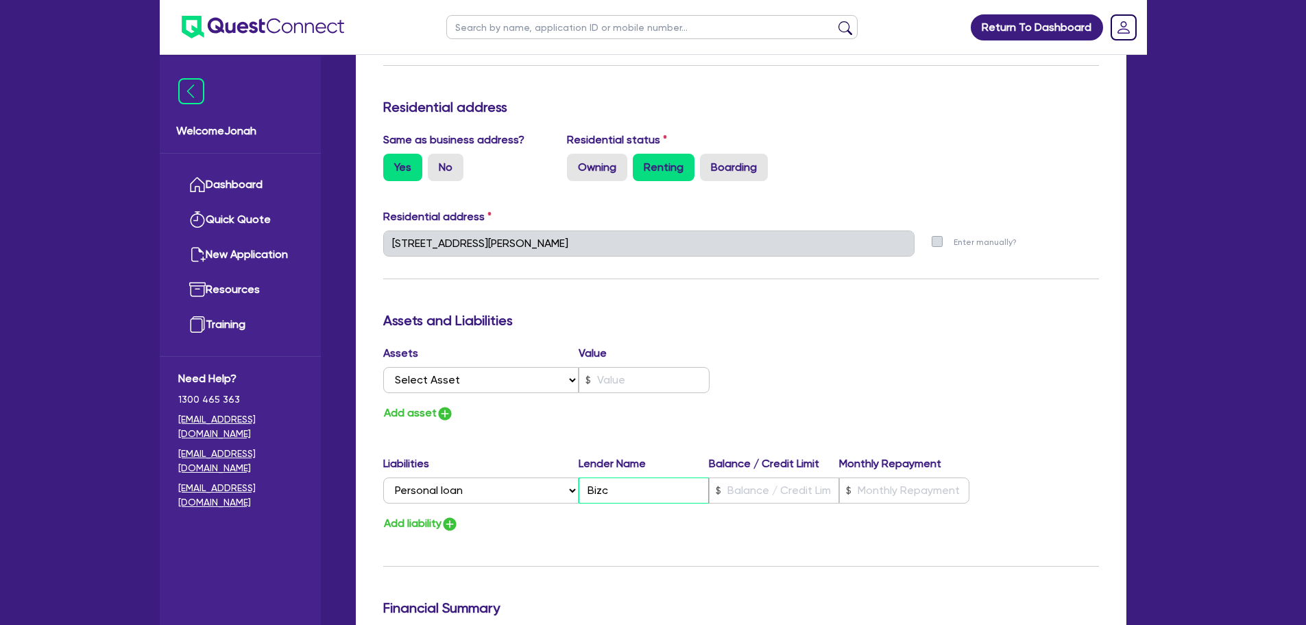
type input "Bizca"
type input "2"
type input "0403 042 014"
type input "Bizcap"
type input "2"
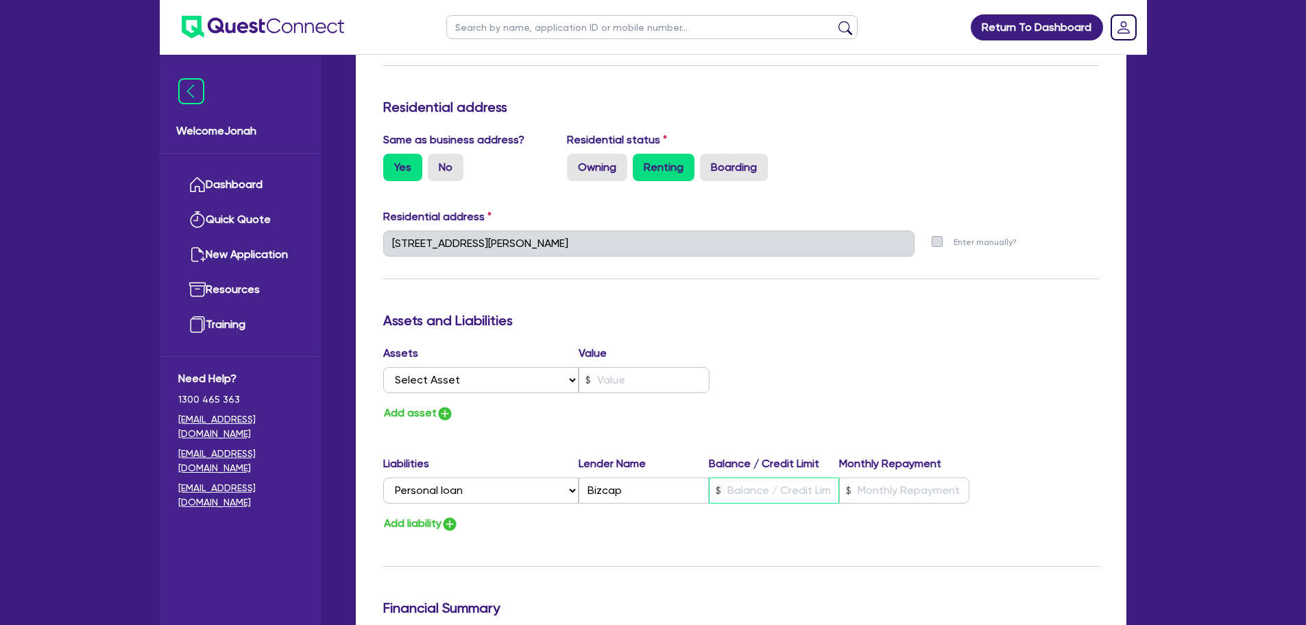
type input "0403 042 014"
type input "1"
type input "2"
type input "0403 042 014"
type input "14"
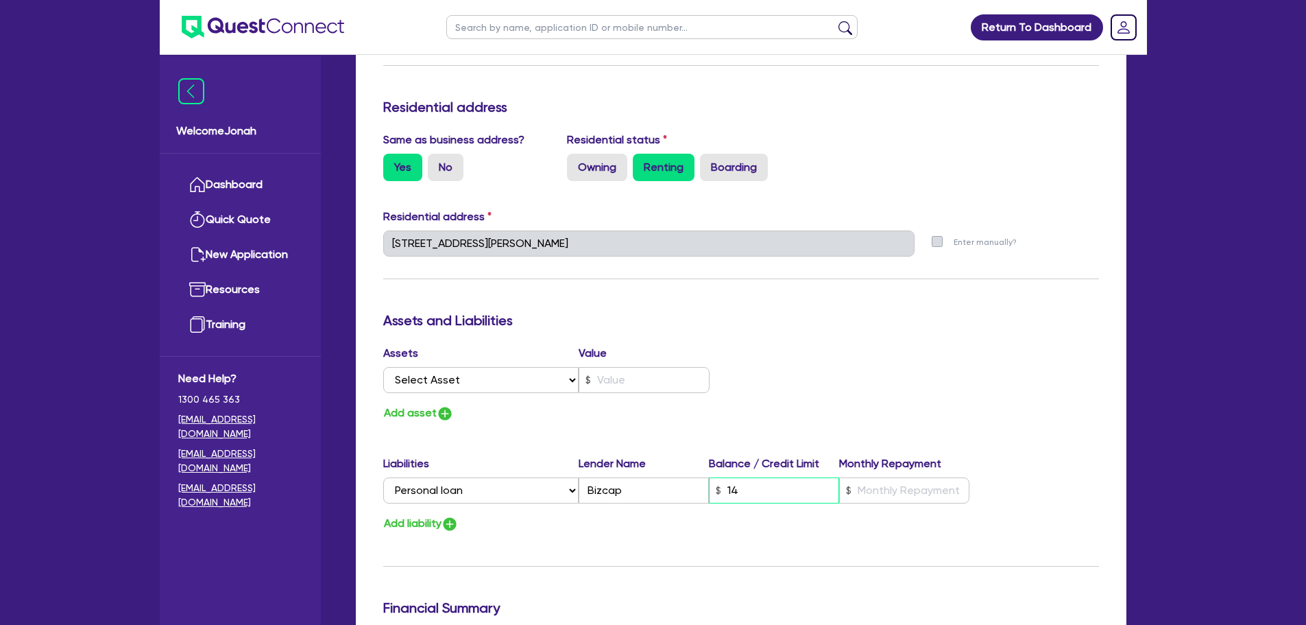
type input "2"
type input "0403 042 014"
type input "140"
type input "2"
type input "0403 042 014"
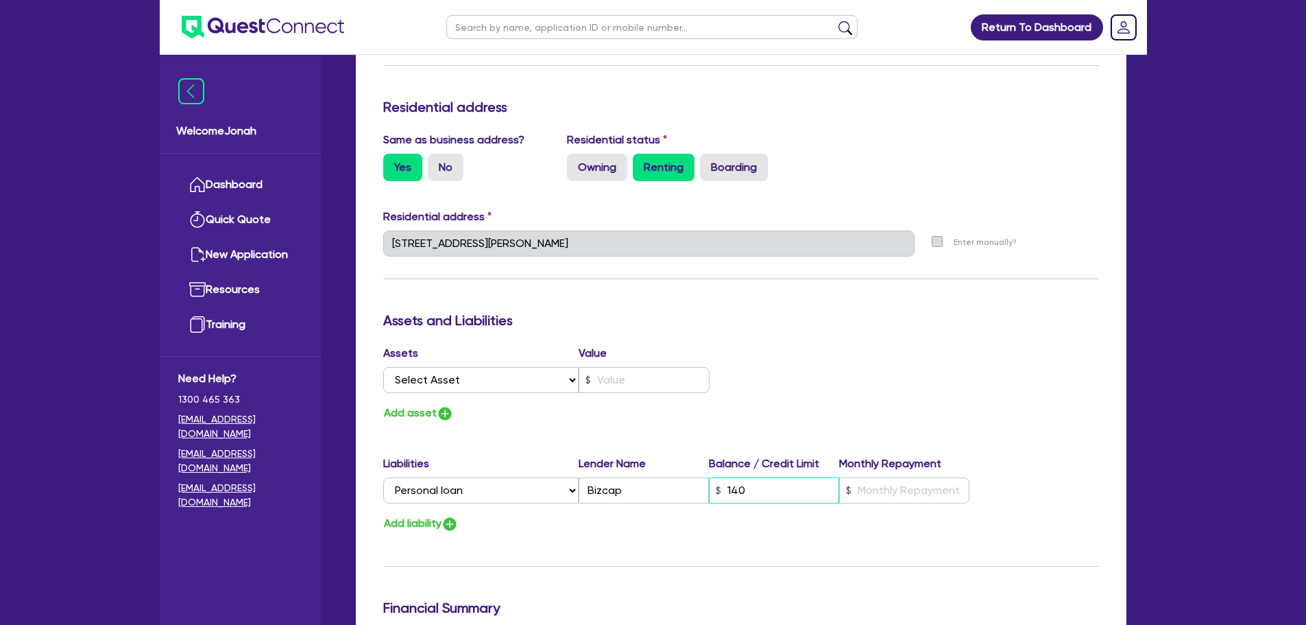
type input "1,400"
type input "2"
type input "0403 042 014"
type input "14,000"
click at [884, 353] on div "Assets Value Select Asset Cash Property Investment property Vehicle Truck Trail…" at bounding box center [741, 383] width 737 height 77
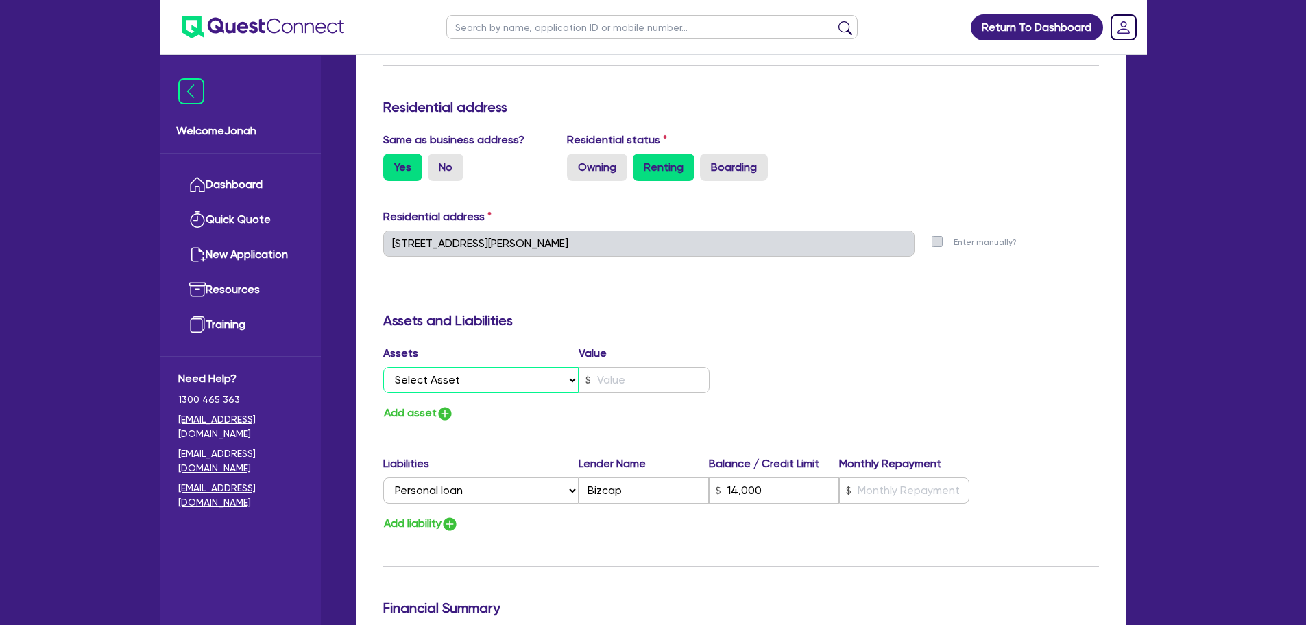
click at [451, 378] on select "Select Asset Cash Property Investment property Vehicle Truck Trailer Equipment …" at bounding box center [481, 380] width 196 height 26
select select "VEHICLE"
click at [383, 367] on select "Select Asset Cash Property Investment property Vehicle Truck Trailer Equipment …" at bounding box center [481, 380] width 196 height 26
type input "2"
type input "0403 042 014"
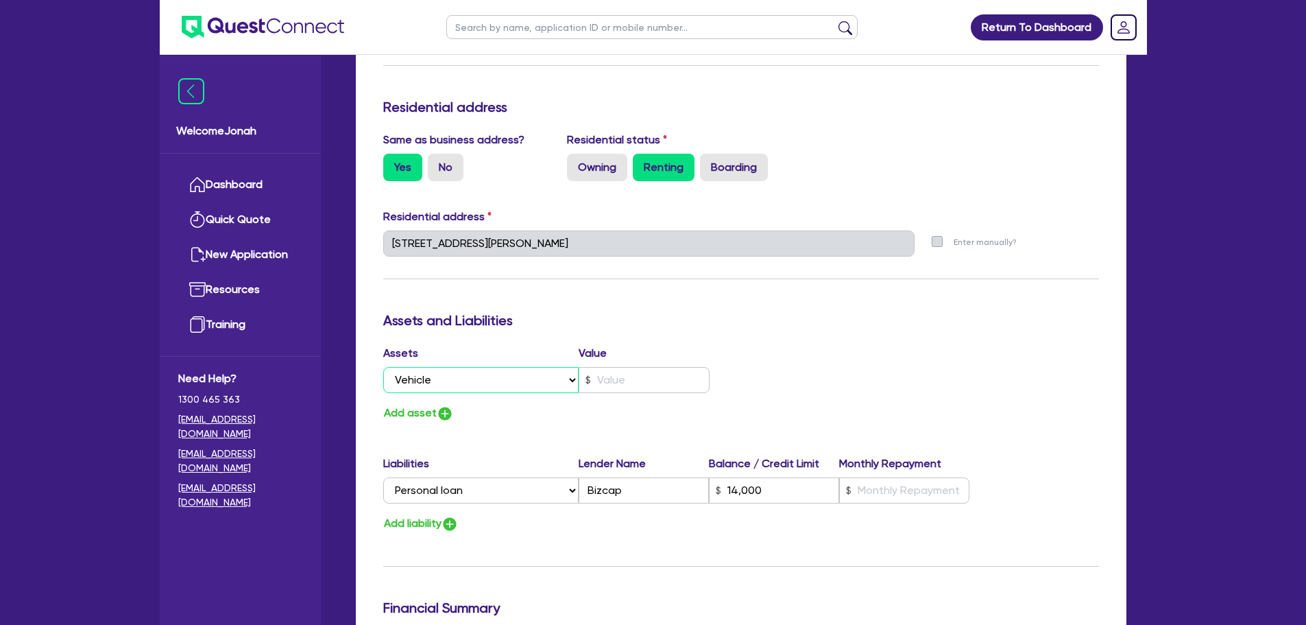
type input "14,000"
click at [586, 379] on div at bounding box center [644, 380] width 131 height 26
type input "2"
type input "0403 042 014"
type input "1"
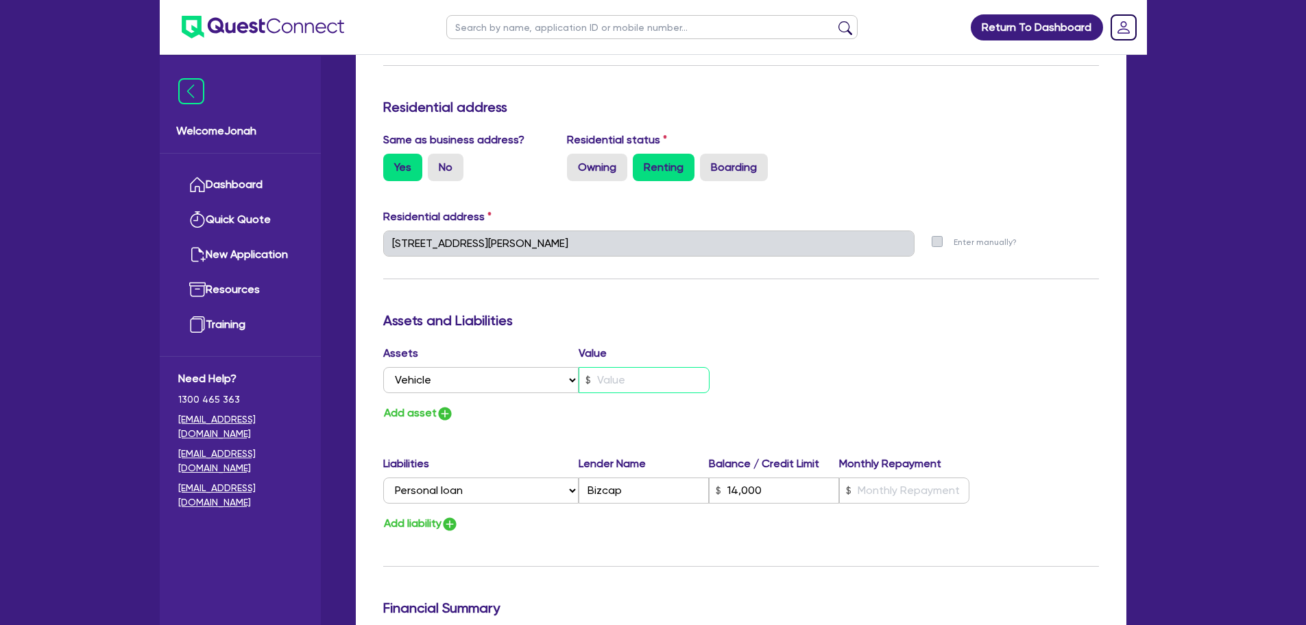
type input "14,000"
type input "2"
type input "0403 042 014"
type input "12"
type input "14,000"
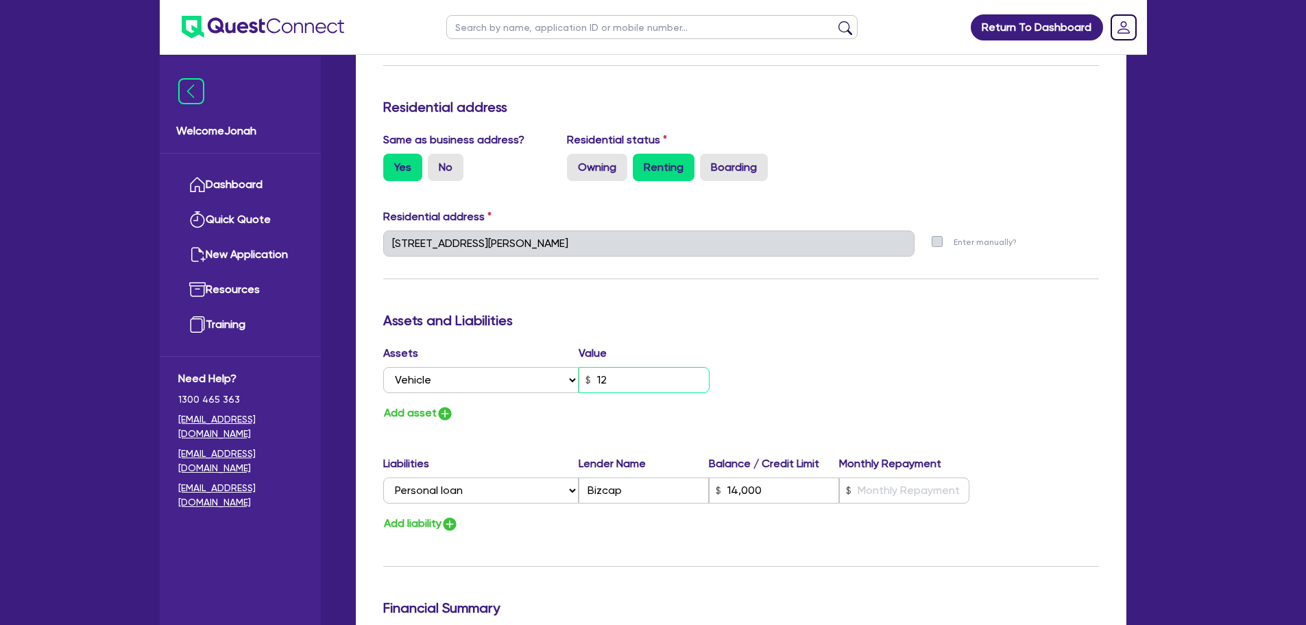
type input "2"
type input "0403 042 014"
type input "120"
type input "14,000"
type input "2"
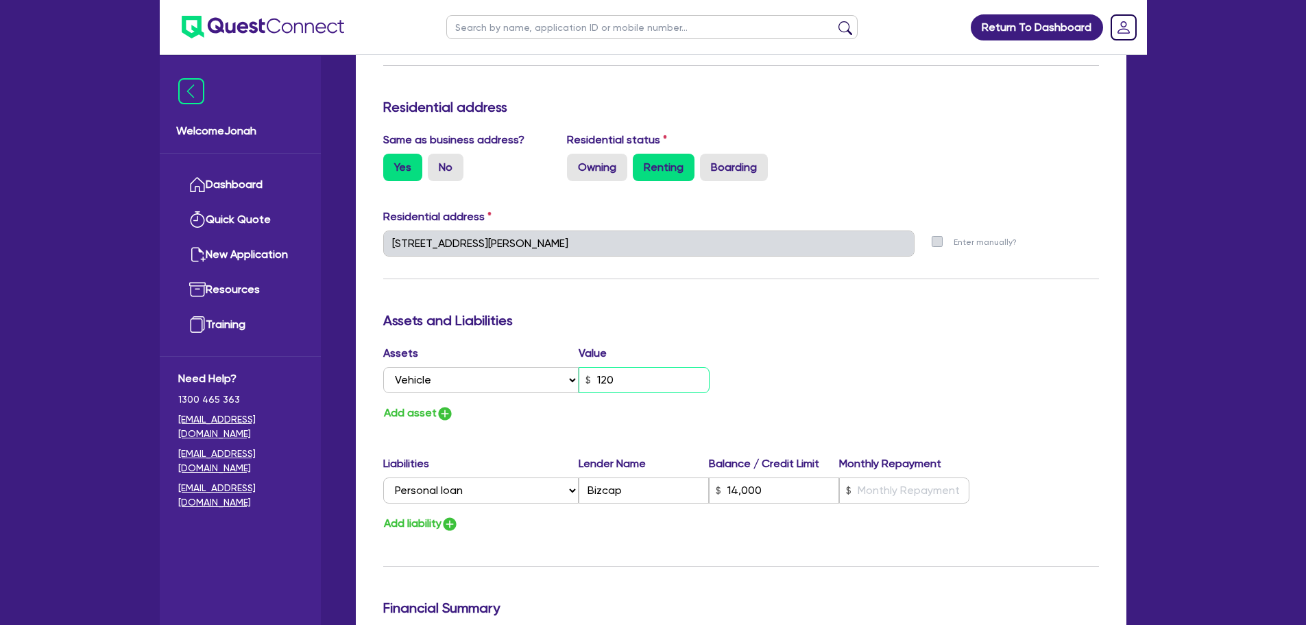
type input "0403 042 014"
type input "1,200"
type input "14,000"
type input "2"
type input "0403 042 014"
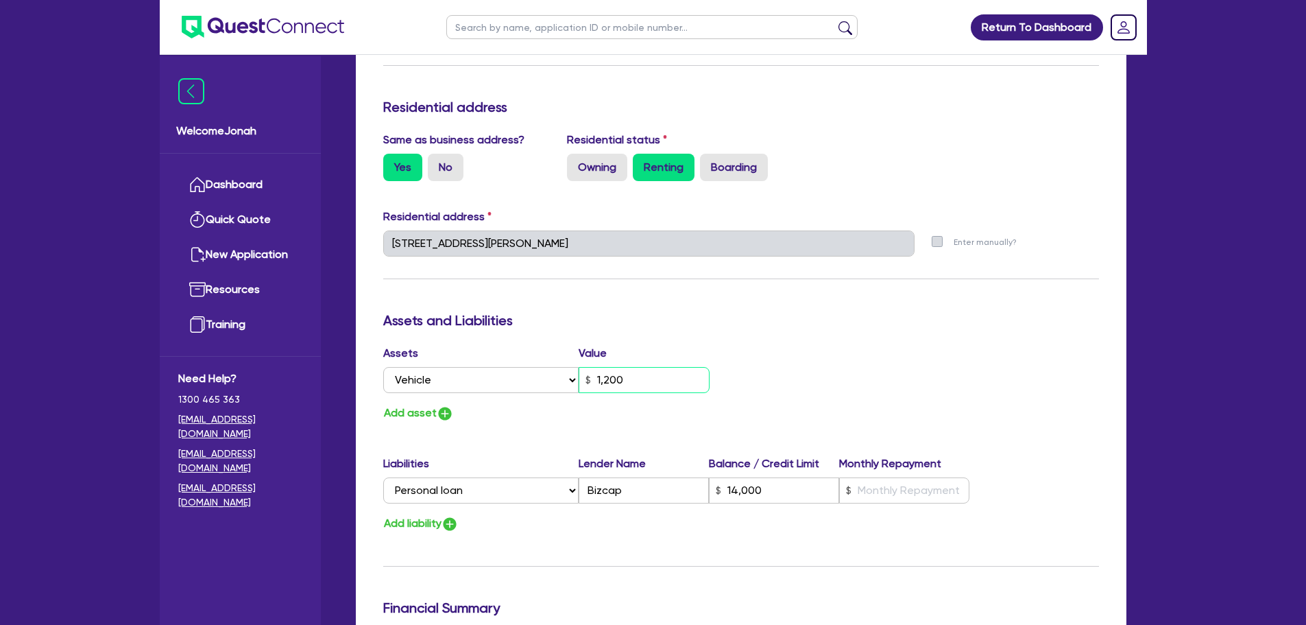
type input "12,000"
type input "14,000"
type input "12,000"
click at [774, 355] on div "Assets Value Select Asset Cash Property Investment property Vehicle Truck Trail…" at bounding box center [741, 383] width 737 height 77
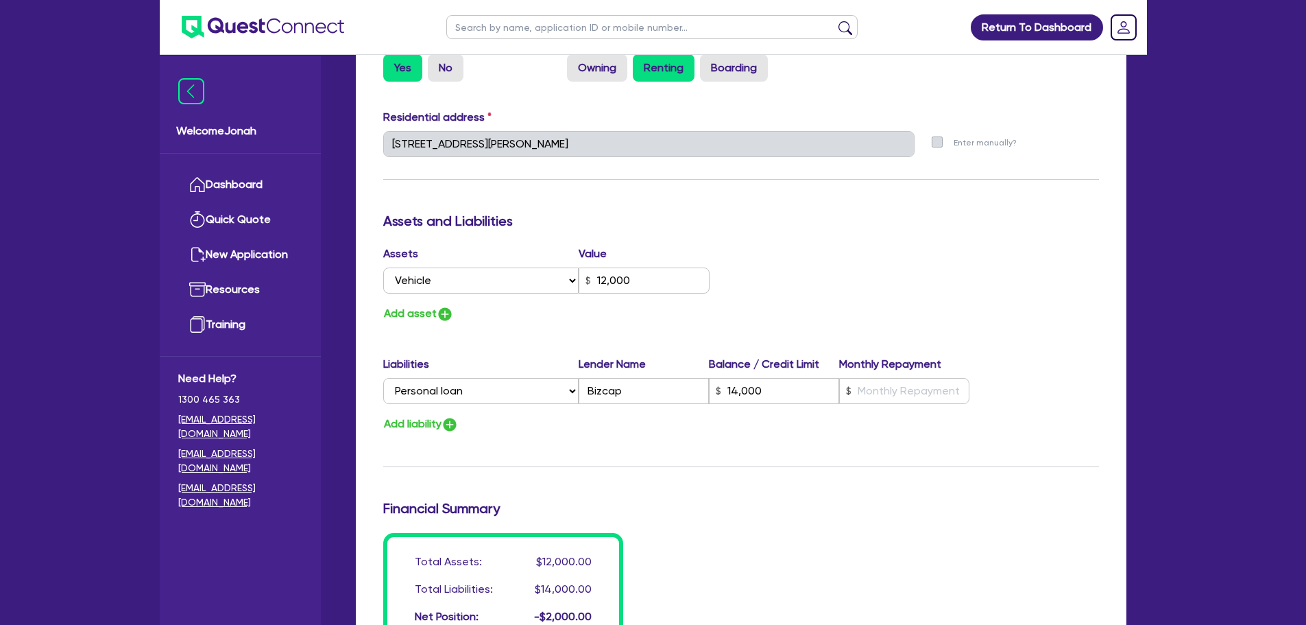
scroll to position [892, 0]
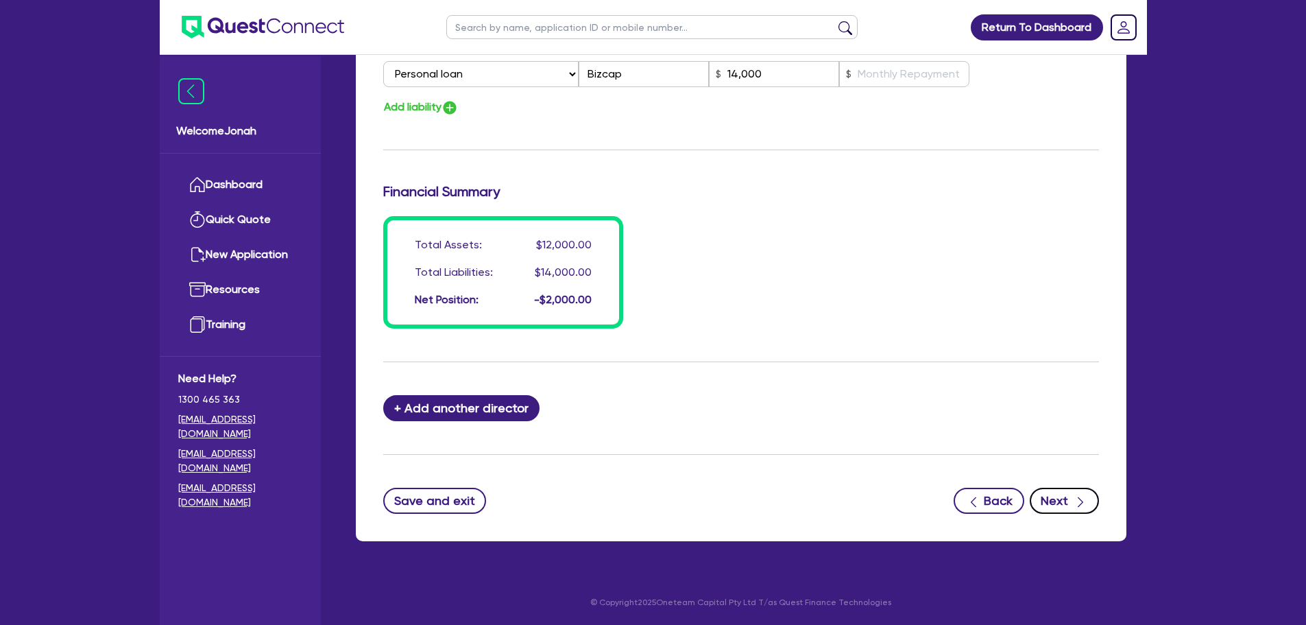
click at [1050, 508] on button "Next" at bounding box center [1064, 501] width 69 height 26
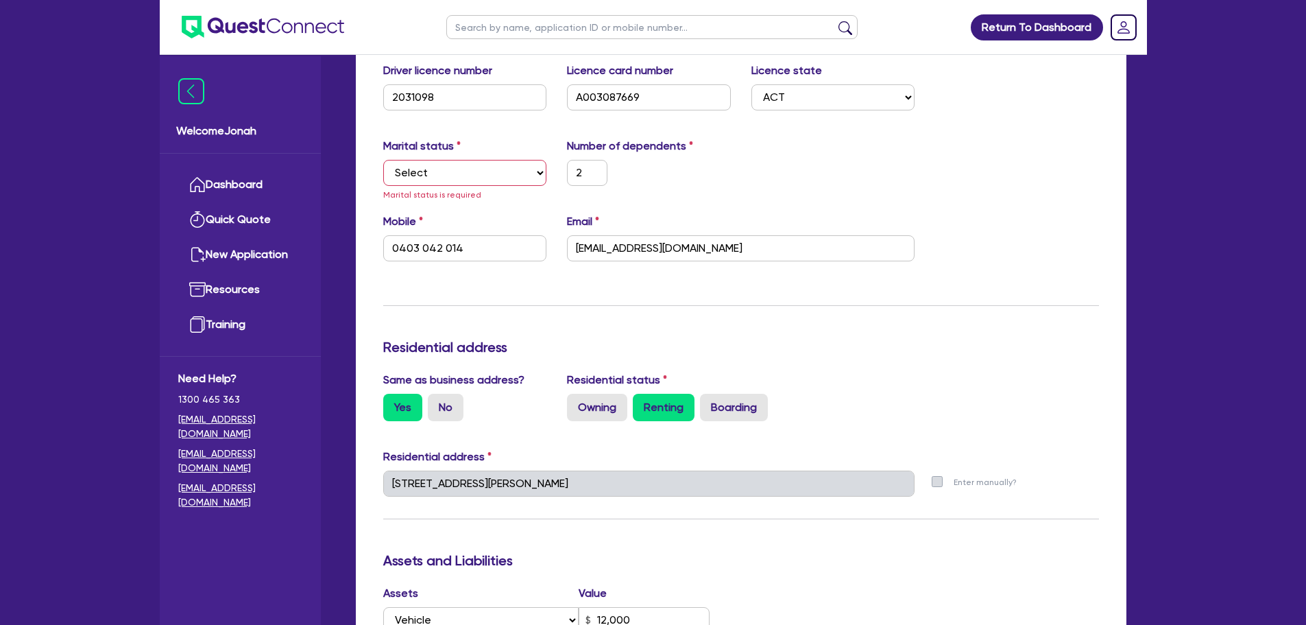
scroll to position [296, 0]
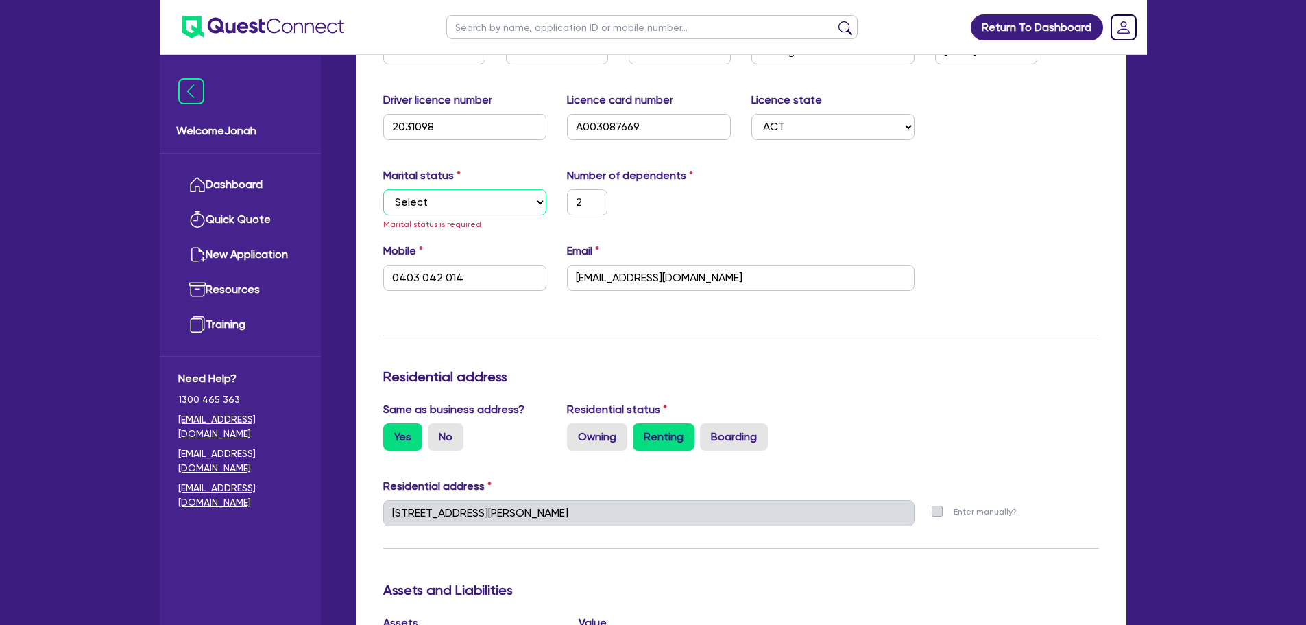
click at [476, 204] on select "Select Single Married De Facto / Partner" at bounding box center [465, 202] width 164 height 26
select select "MARRIED"
click at [383, 189] on select "Select Single Married De Facto / Partner" at bounding box center [465, 202] width 164 height 26
type input "2"
type input "0403 042 014"
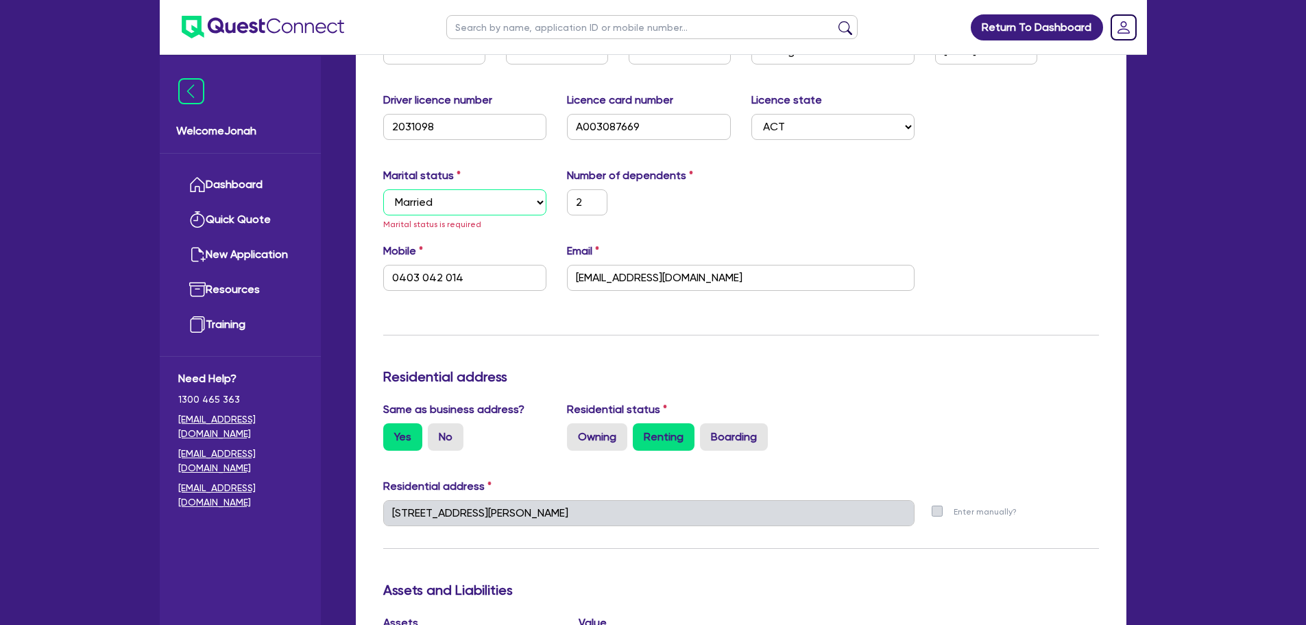
type input "12,000"
type input "14,000"
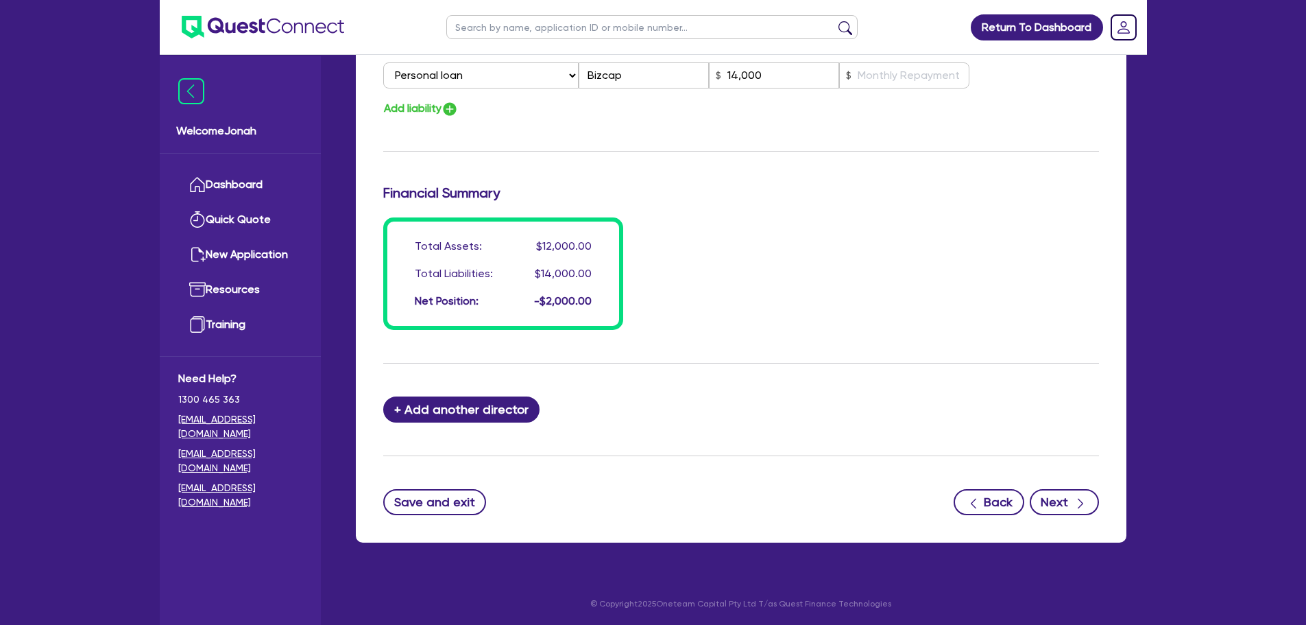
scroll to position [965, 0]
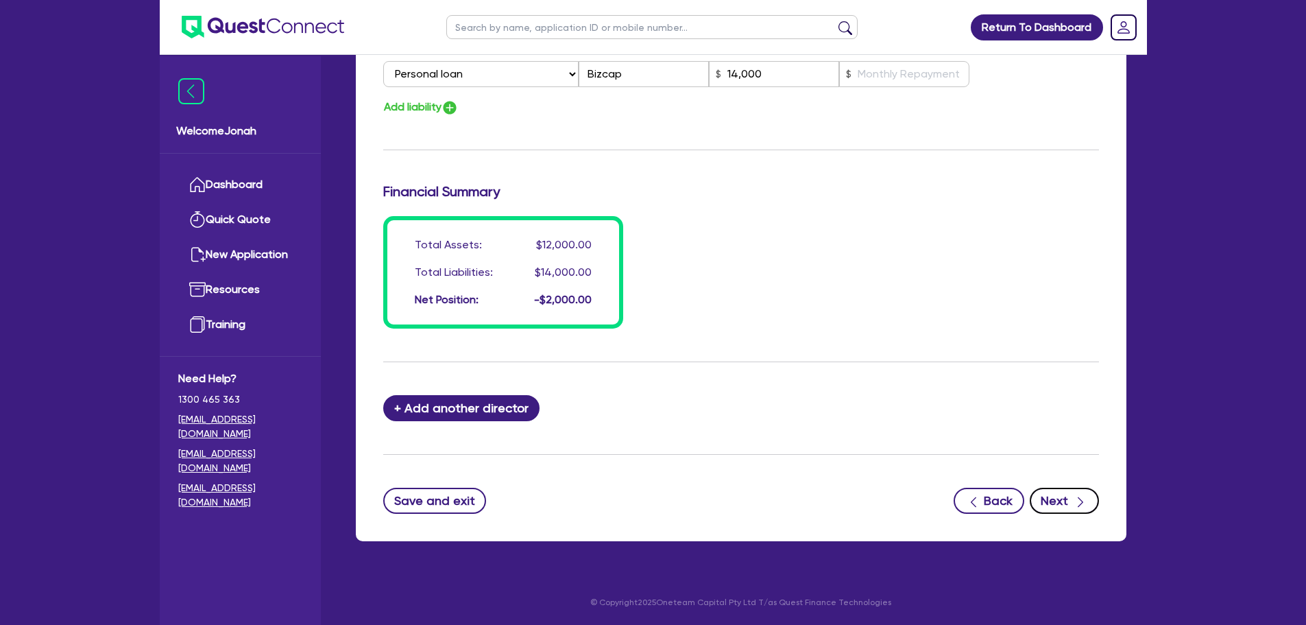
click at [1068, 507] on button "Next" at bounding box center [1064, 501] width 69 height 26
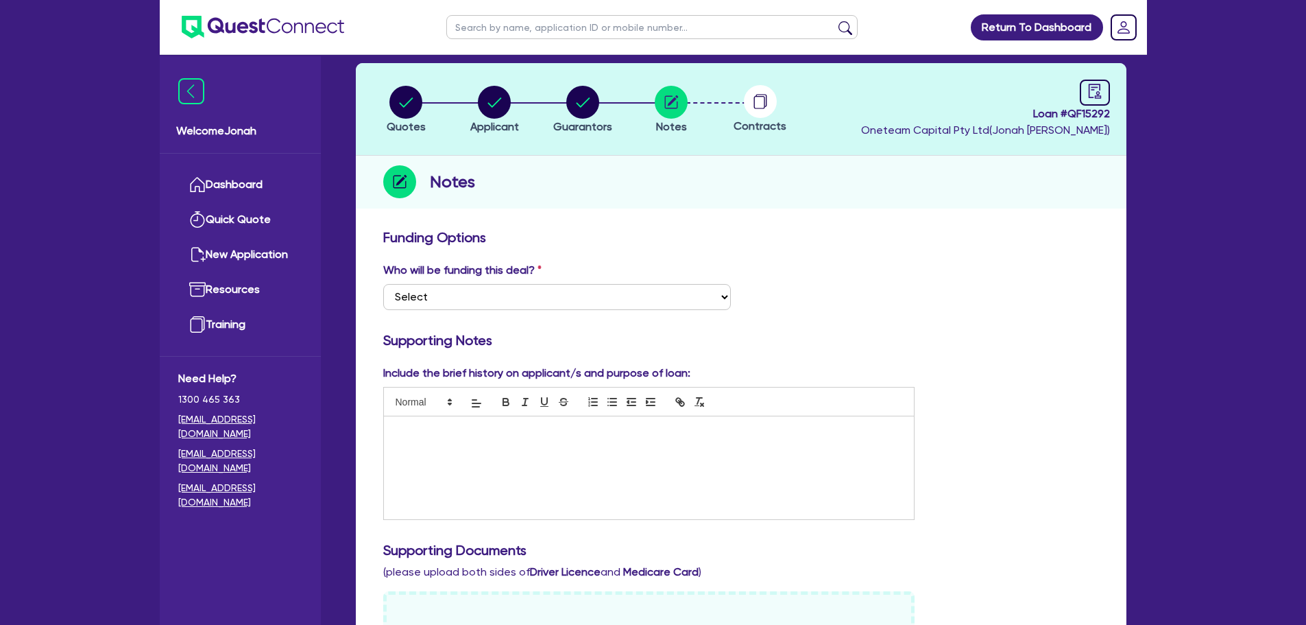
scroll to position [206, 0]
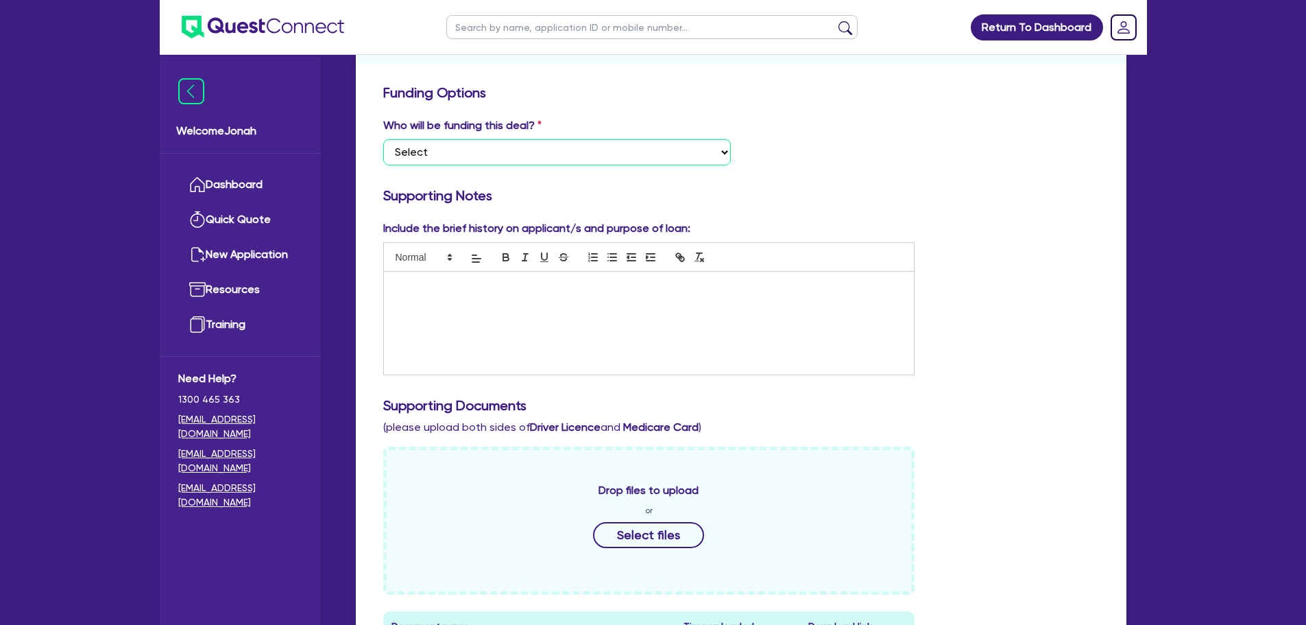
click at [532, 158] on select "Select I want Quest to fund 100% I will fund 100% I will co-fund with Quest Oth…" at bounding box center [557, 152] width 348 height 26
click at [511, 150] on select "Select I want Quest to fund 100% I will fund 100% I will co-fund with Quest Oth…" at bounding box center [557, 152] width 348 height 26
select select "Other"
click at [383, 139] on select "Select I want Quest to fund 100% I will fund 100% I will co-fund with Quest Oth…" at bounding box center [557, 152] width 348 height 26
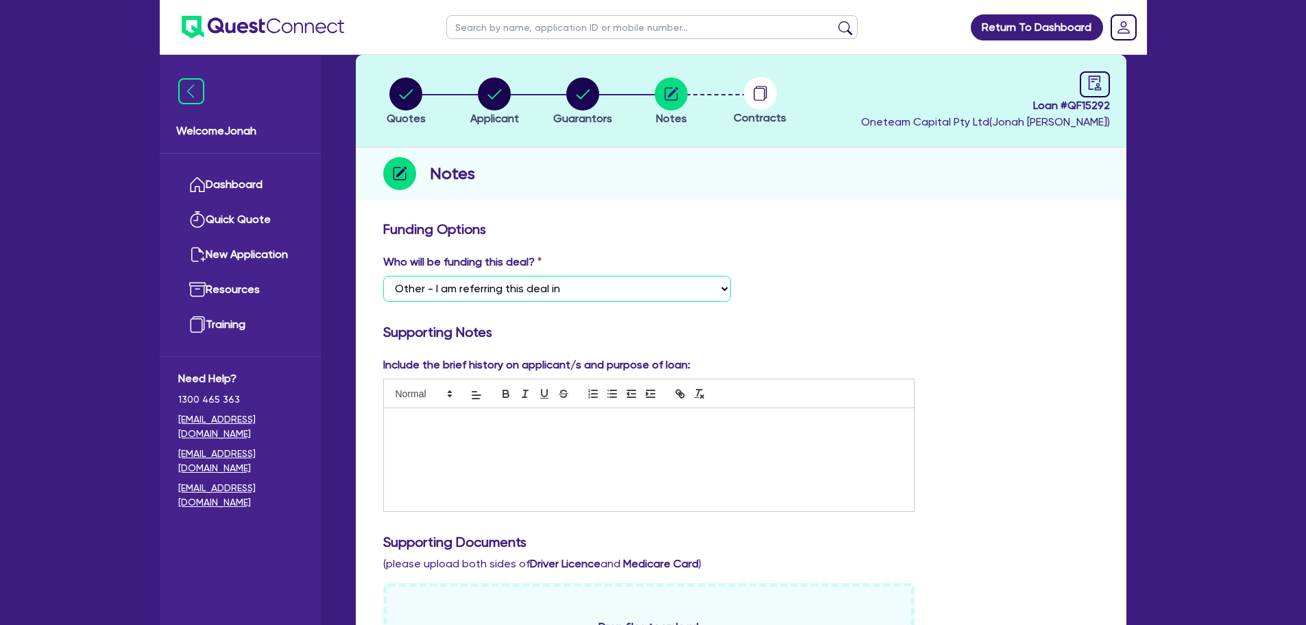
scroll to position [69, 0]
